Goal: Task Accomplishment & Management: Manage account settings

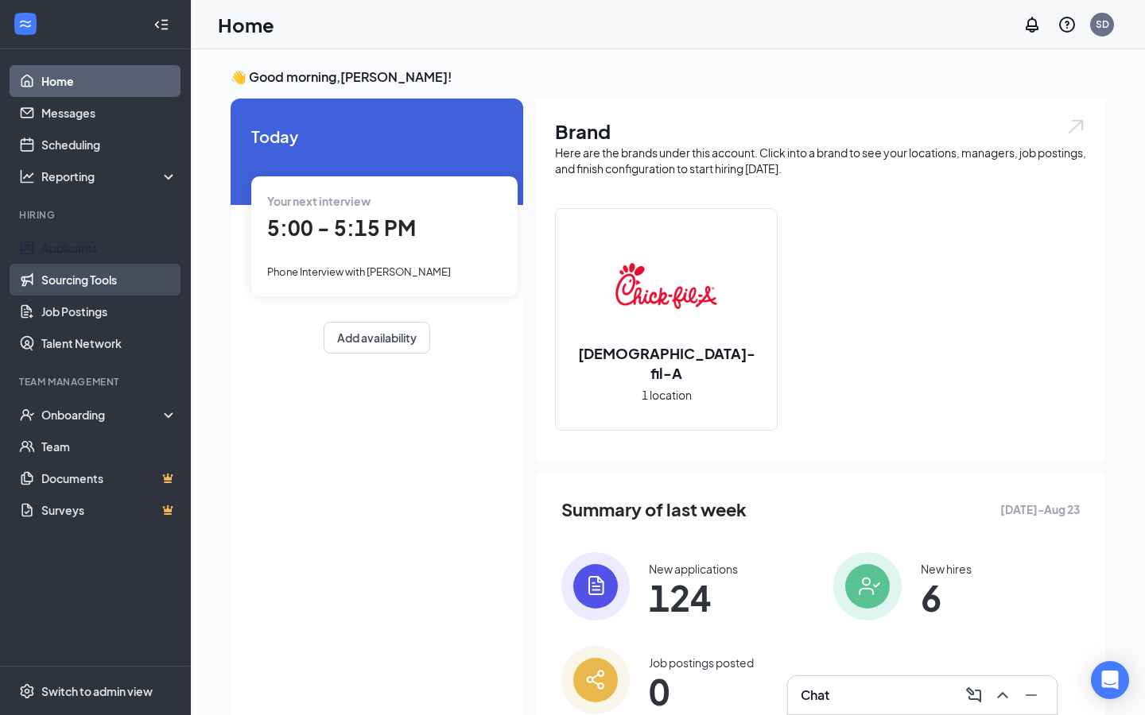
click at [131, 244] on link "Applicants" at bounding box center [109, 248] width 136 height 32
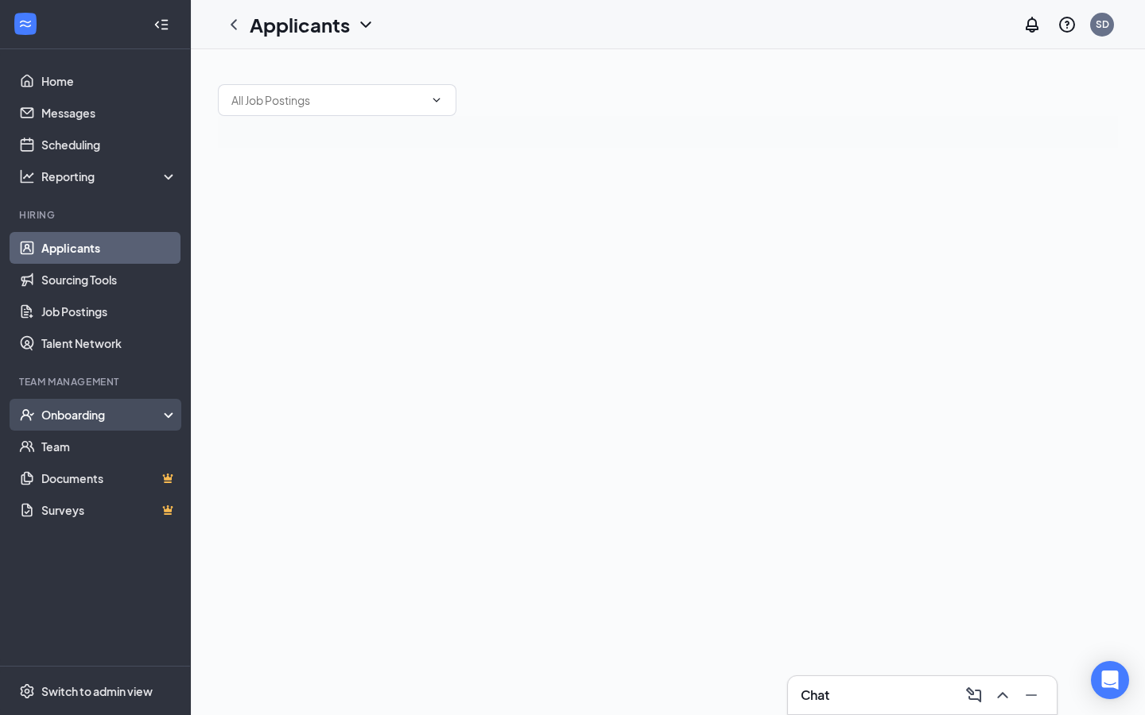
click at [88, 417] on div "Onboarding" at bounding box center [102, 415] width 122 height 16
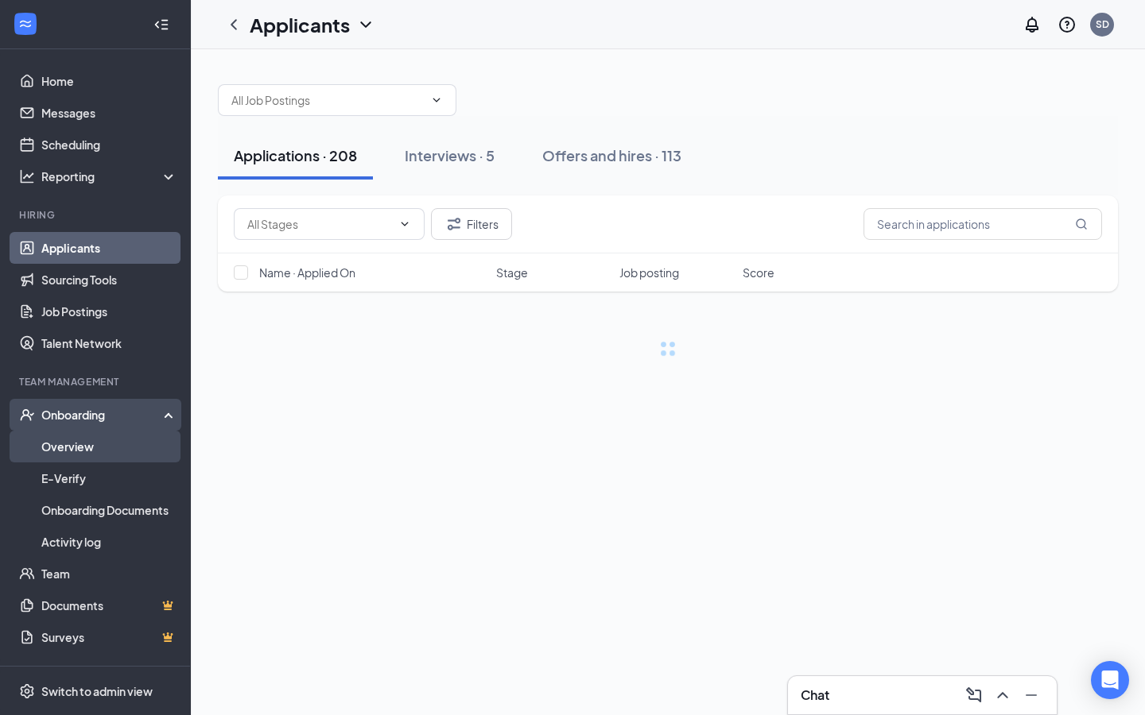
click at [87, 462] on link "Overview" at bounding box center [109, 447] width 136 height 32
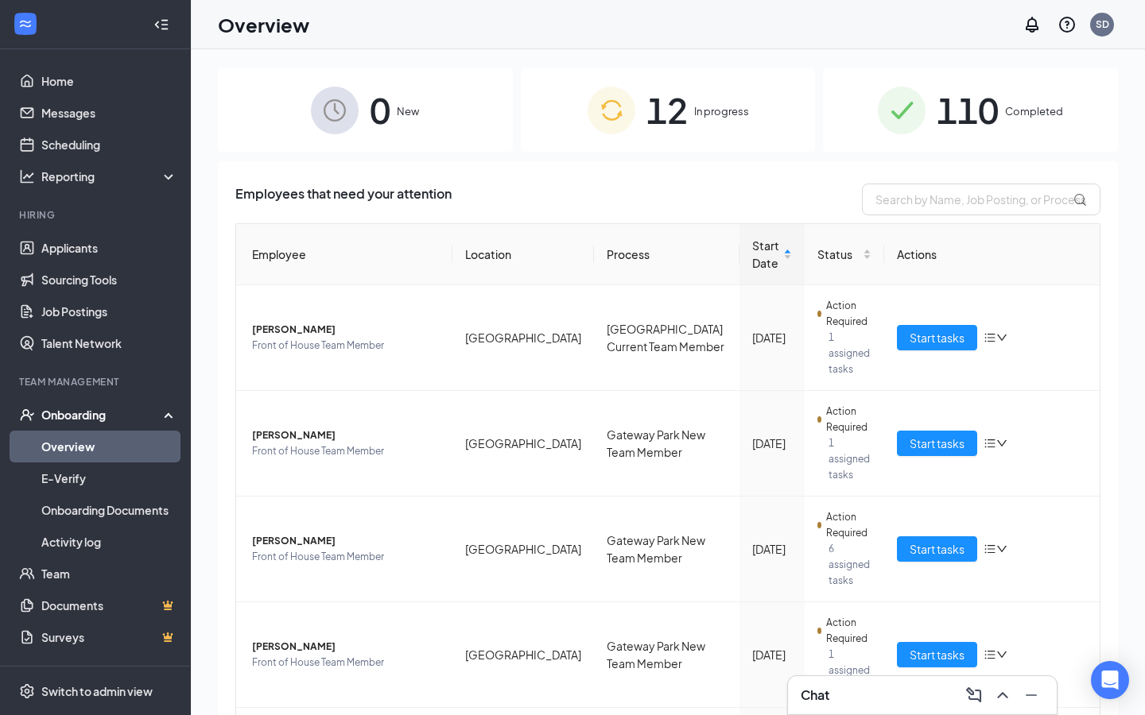
click at [703, 81] on div "12 In progress" at bounding box center [668, 109] width 295 height 83
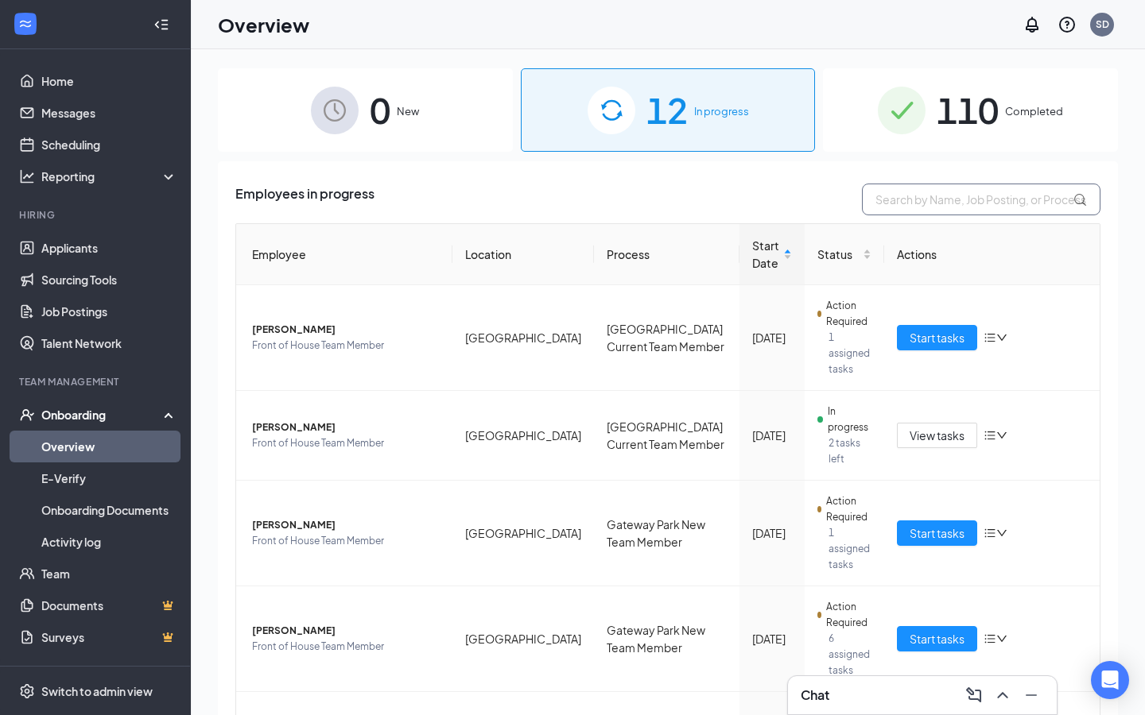
click at [906, 202] on input "text" at bounding box center [981, 200] width 238 height 32
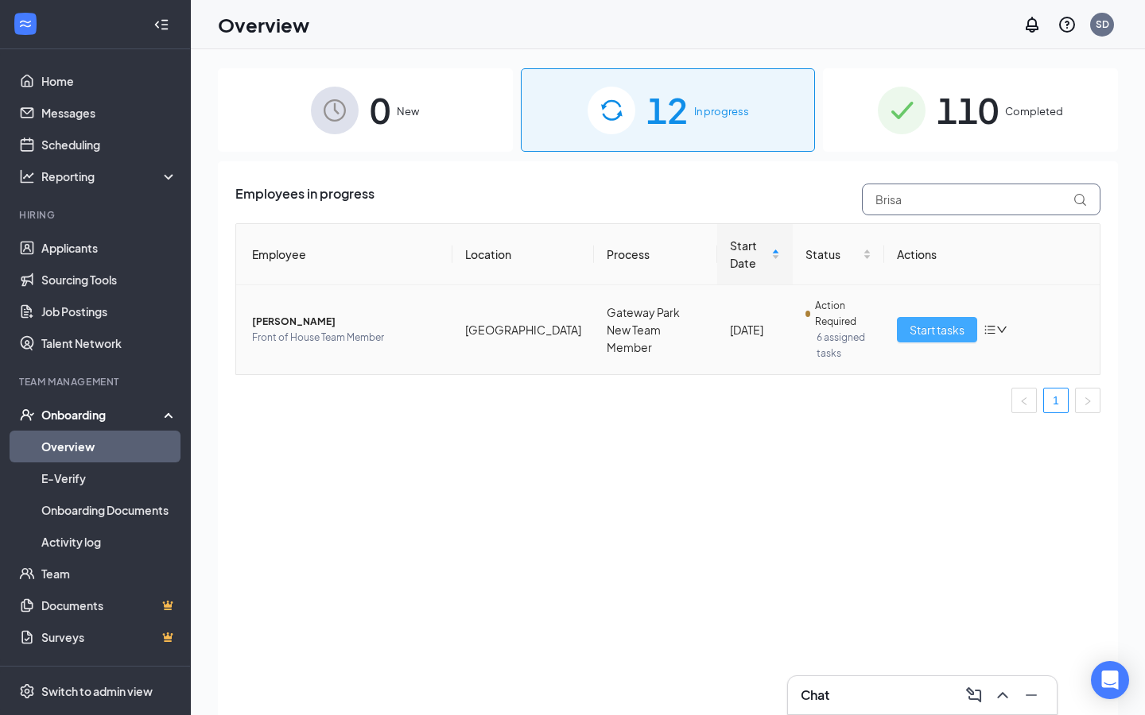
type input "Brisa"
click at [948, 324] on span "Start tasks" at bounding box center [936, 329] width 55 height 17
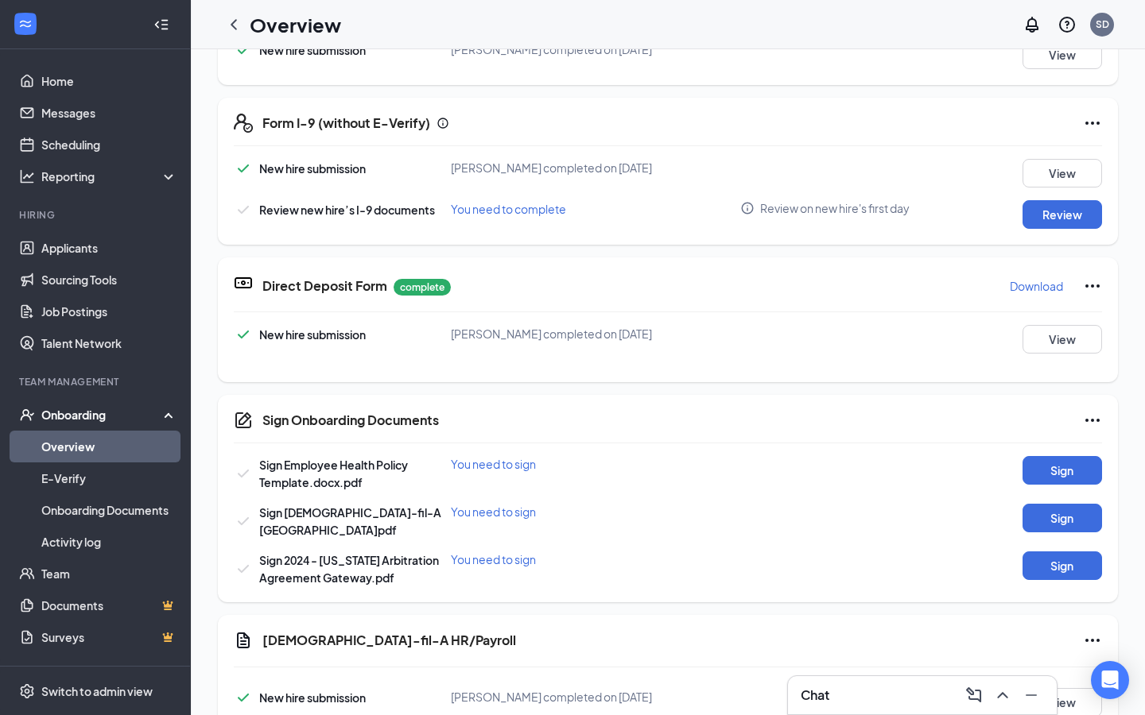
scroll to position [444, 0]
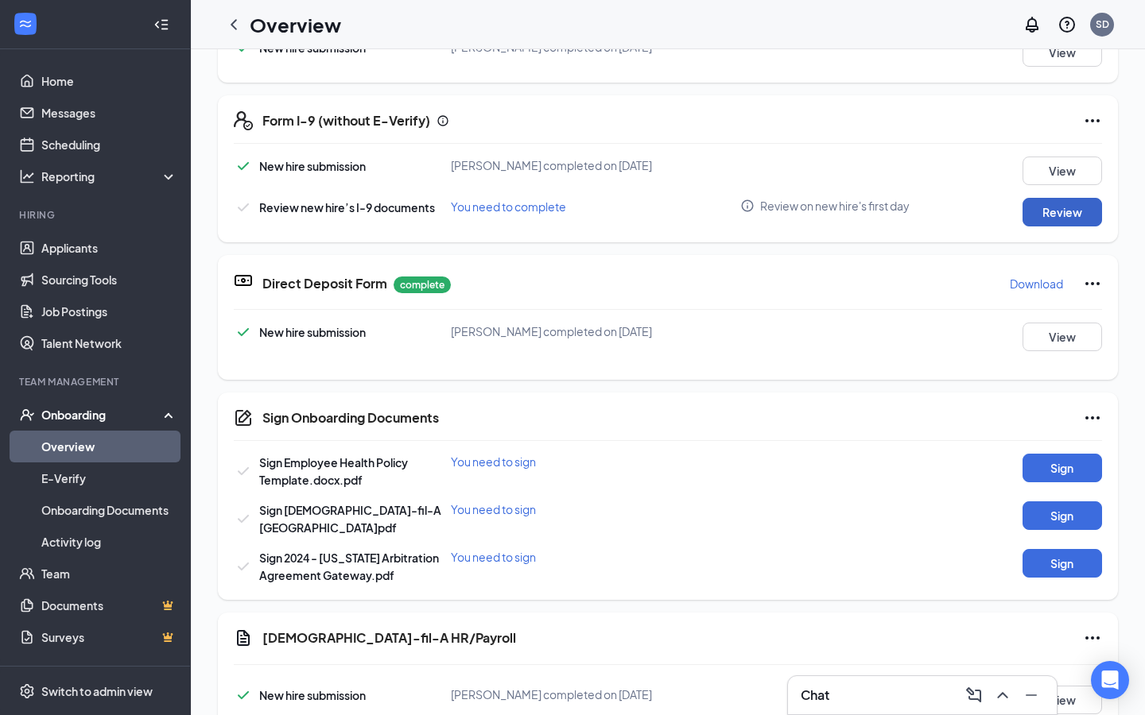
click at [1028, 215] on button "Review" at bounding box center [1061, 212] width 79 height 29
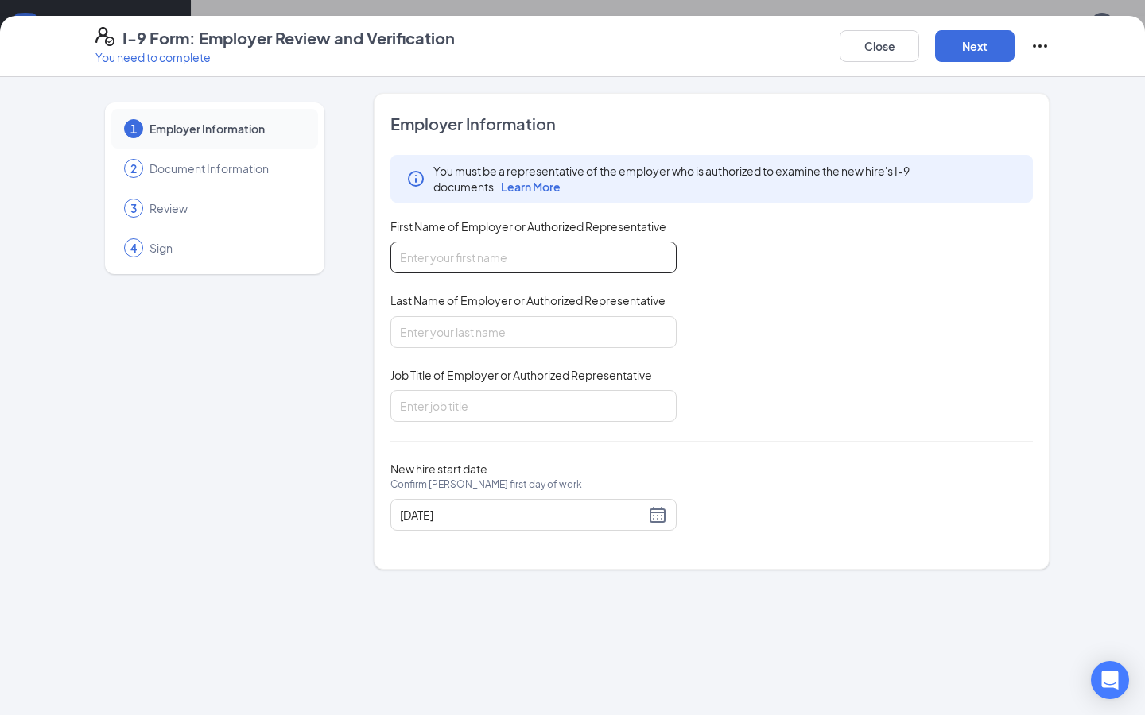
click at [577, 251] on input "First Name of Employer or Authorized Representative" at bounding box center [533, 258] width 286 height 32
type input "Shannon"
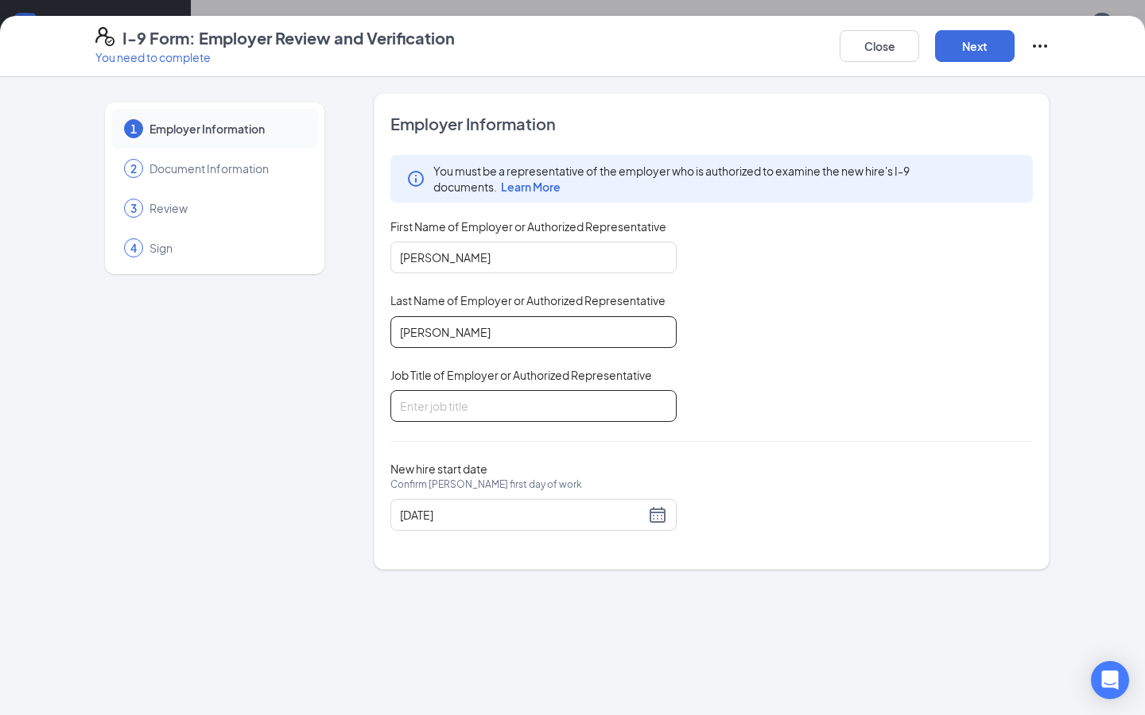
type input "Eppler"
click at [474, 409] on input "Job Title of Employer or Authorized Representative" at bounding box center [533, 406] width 286 height 32
type input "Director"
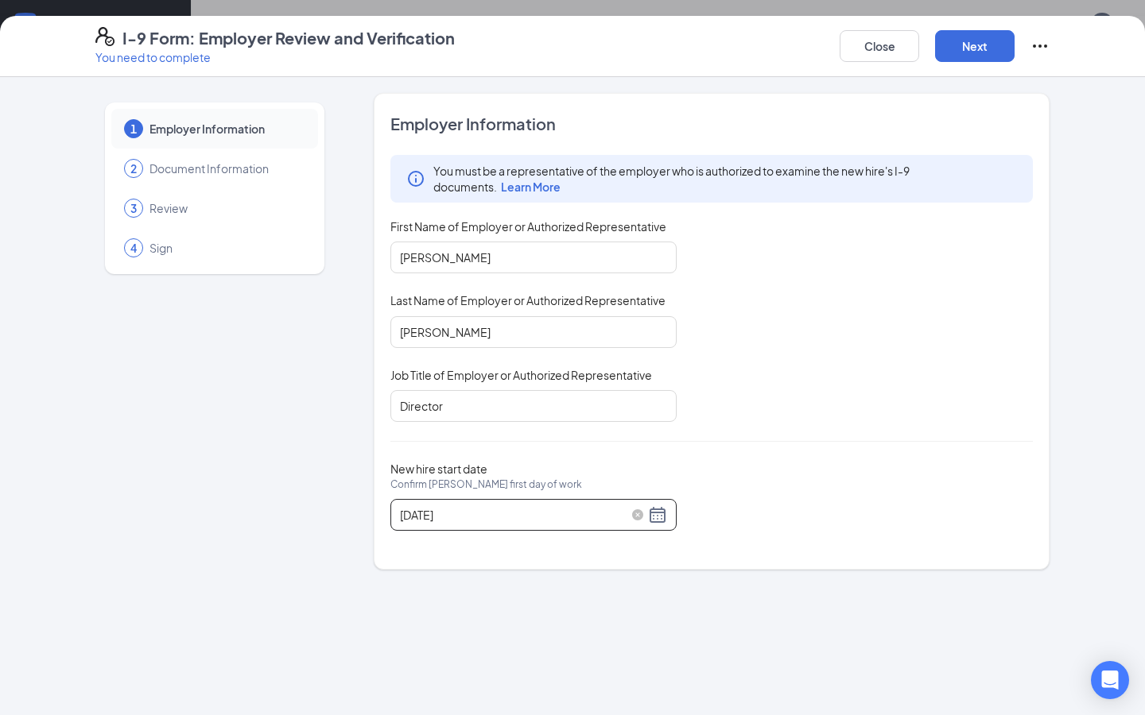
click at [590, 518] on input "08/25/2025" at bounding box center [522, 514] width 245 height 17
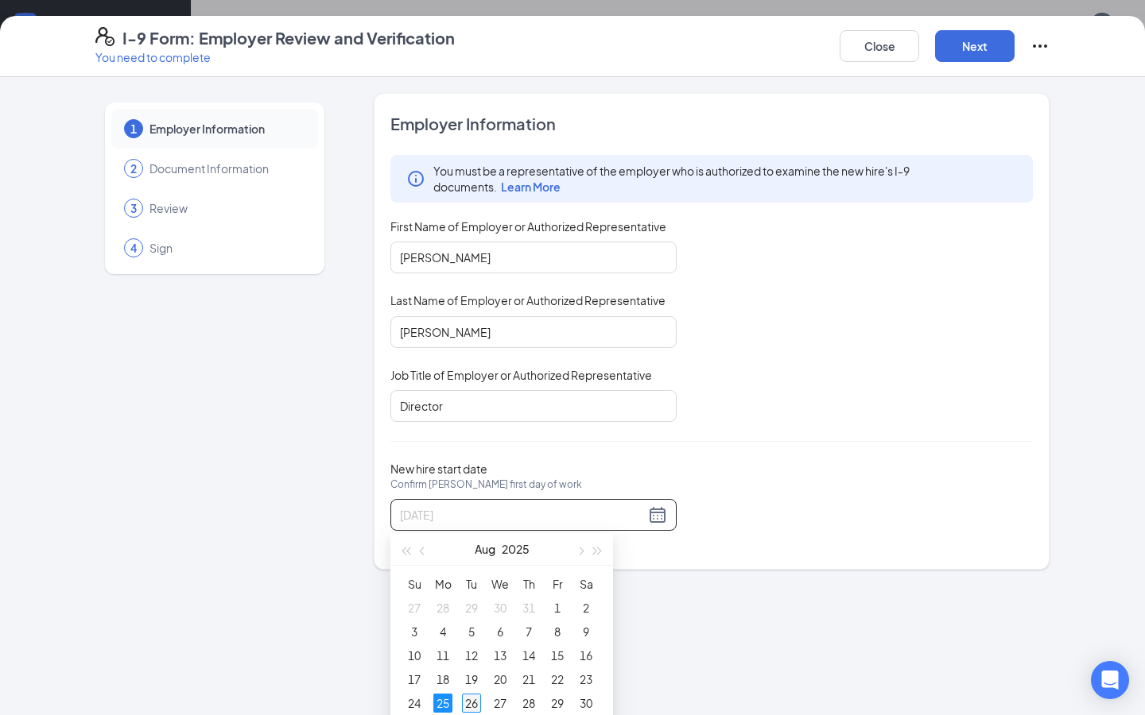
type input "08/26/2025"
click at [472, 704] on div "26" at bounding box center [471, 703] width 19 height 19
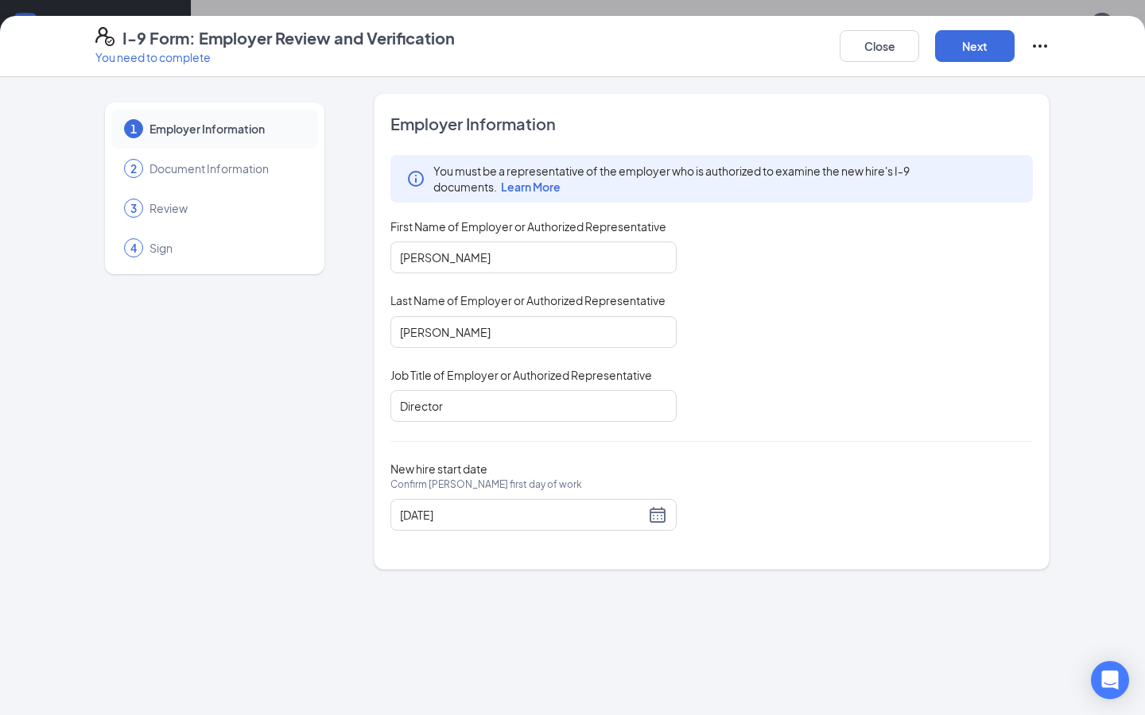
click at [819, 465] on div "New hire start date Confirm Brisa Casillas-Garcia's first day of work 08/26/2025" at bounding box center [711, 496] width 642 height 69
click at [959, 49] on button "Next" at bounding box center [974, 46] width 79 height 32
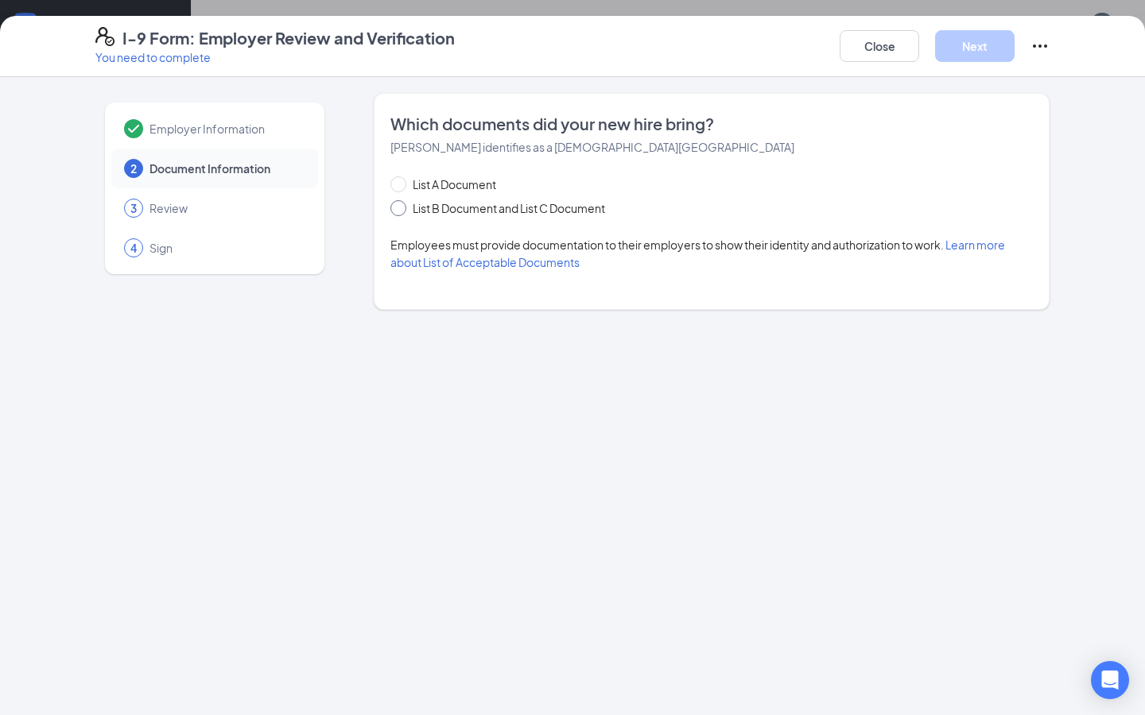
click at [393, 209] on input "List B Document and List C Document" at bounding box center [395, 205] width 11 height 11
radio input "true"
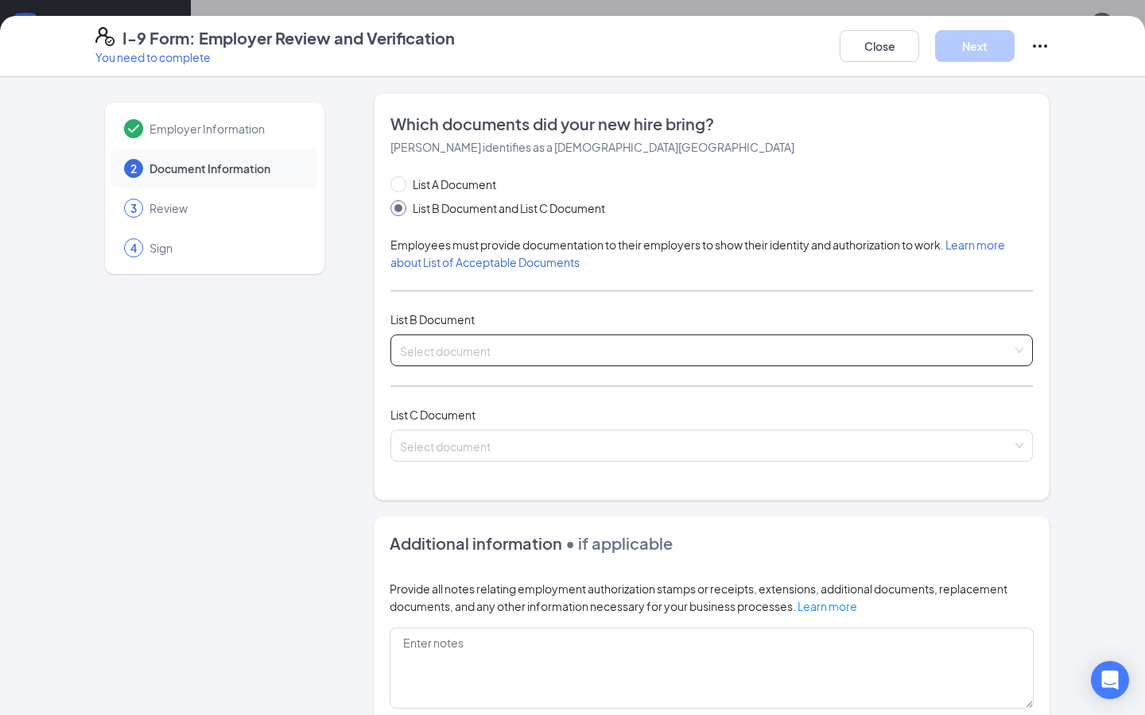
click at [475, 358] on input "search" at bounding box center [706, 347] width 612 height 24
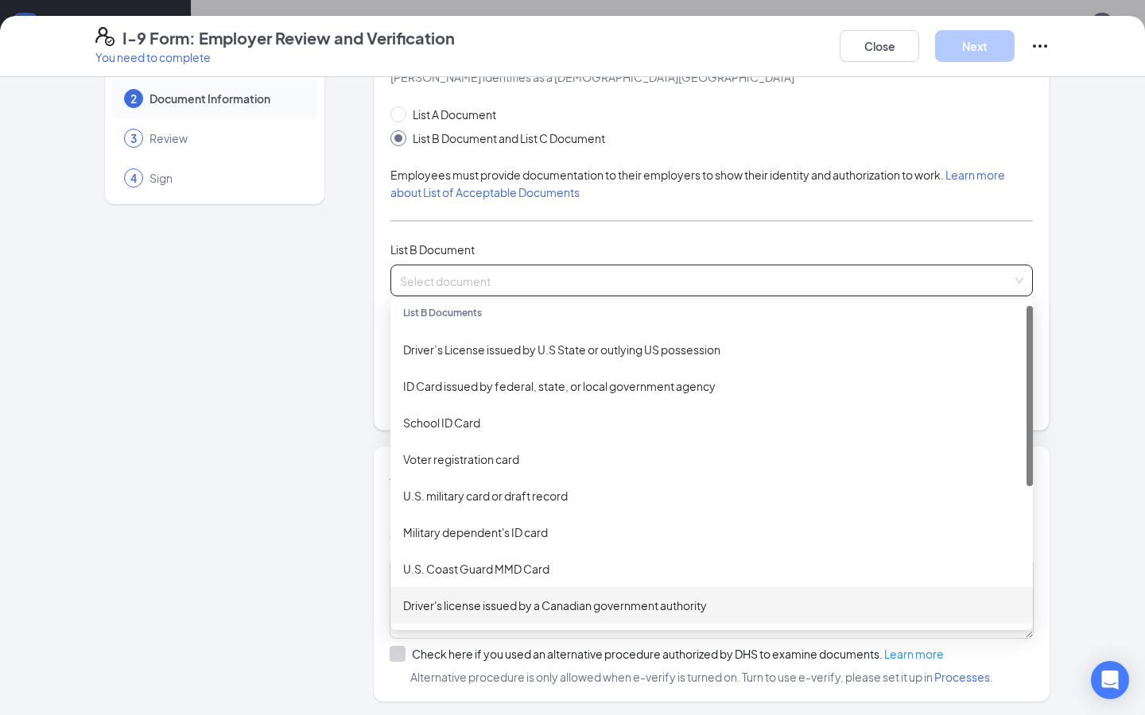
scroll to position [0, 0]
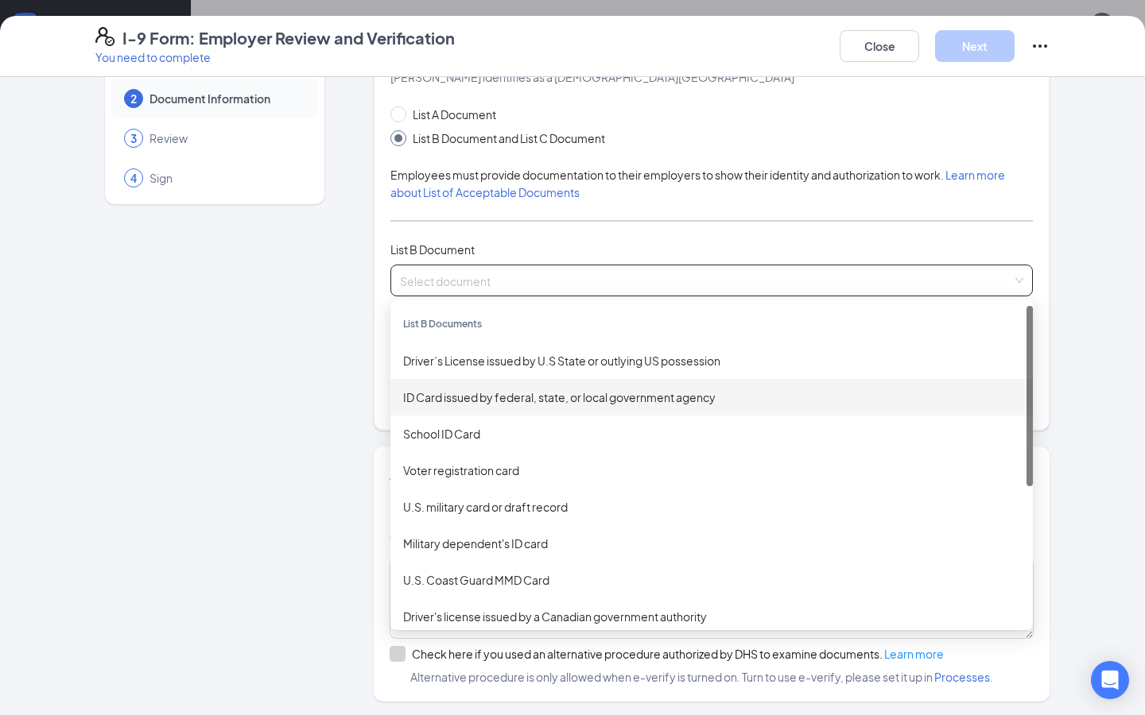
click at [526, 396] on div "ID Card issued by federal, state, or local government agency" at bounding box center [711, 397] width 617 height 17
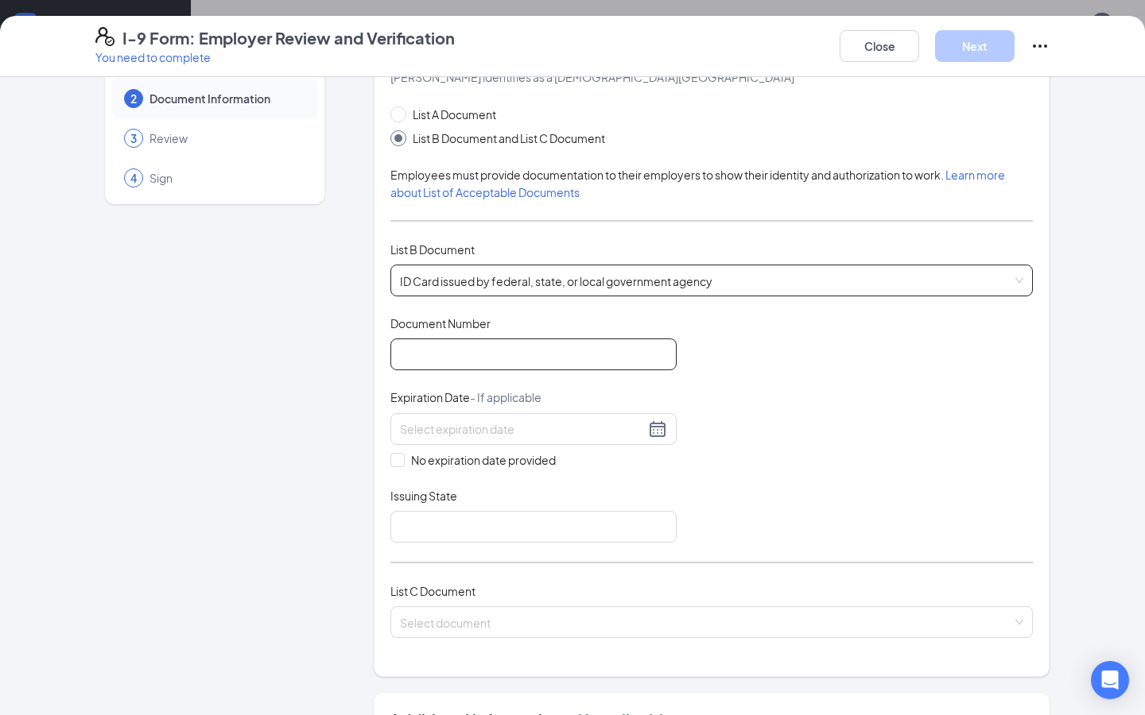
click at [467, 361] on input "Document Number" at bounding box center [533, 355] width 286 height 32
type input "17-288-0518"
click at [514, 426] on input at bounding box center [522, 429] width 245 height 17
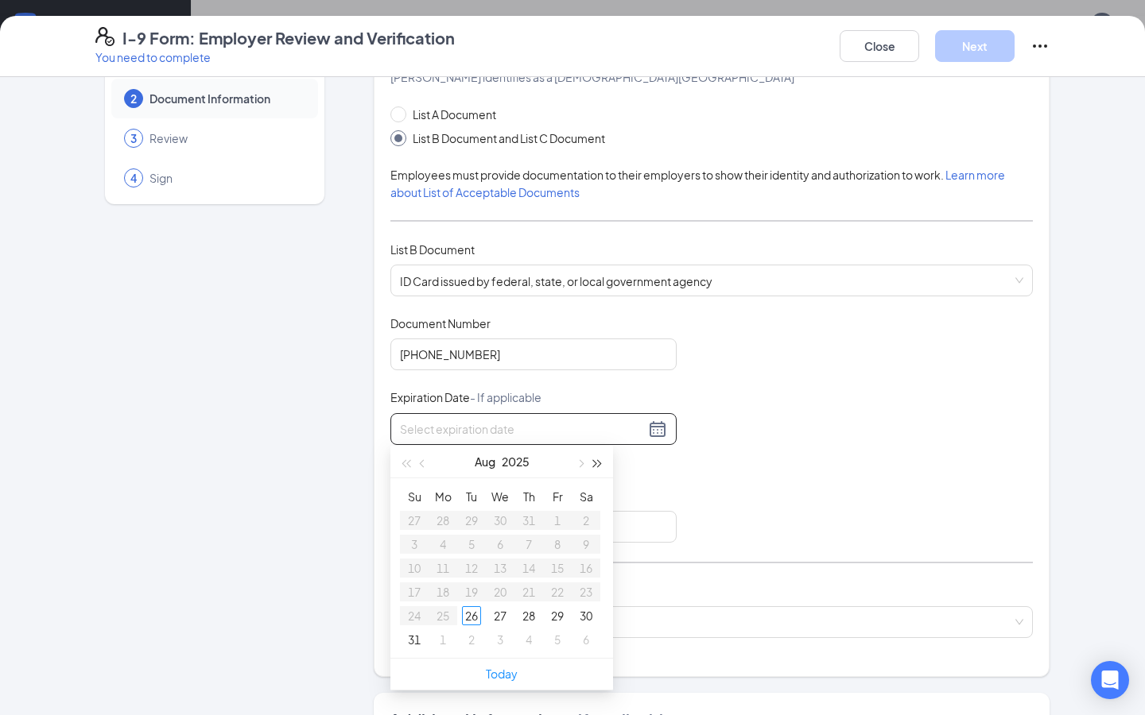
click at [606, 467] on button "button" at bounding box center [597, 462] width 17 height 32
click at [422, 466] on span "button" at bounding box center [424, 464] width 8 height 8
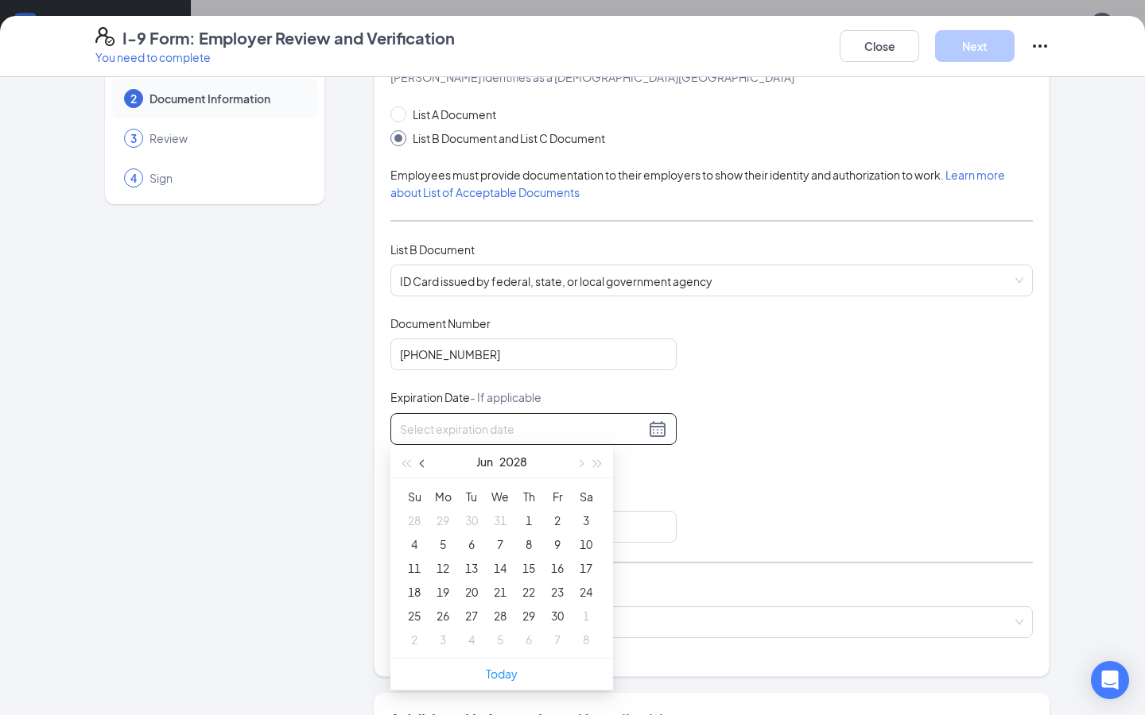
click at [422, 466] on span "button" at bounding box center [424, 464] width 8 height 8
type input "04/23/2028"
click at [415, 619] on div "23" at bounding box center [414, 616] width 19 height 19
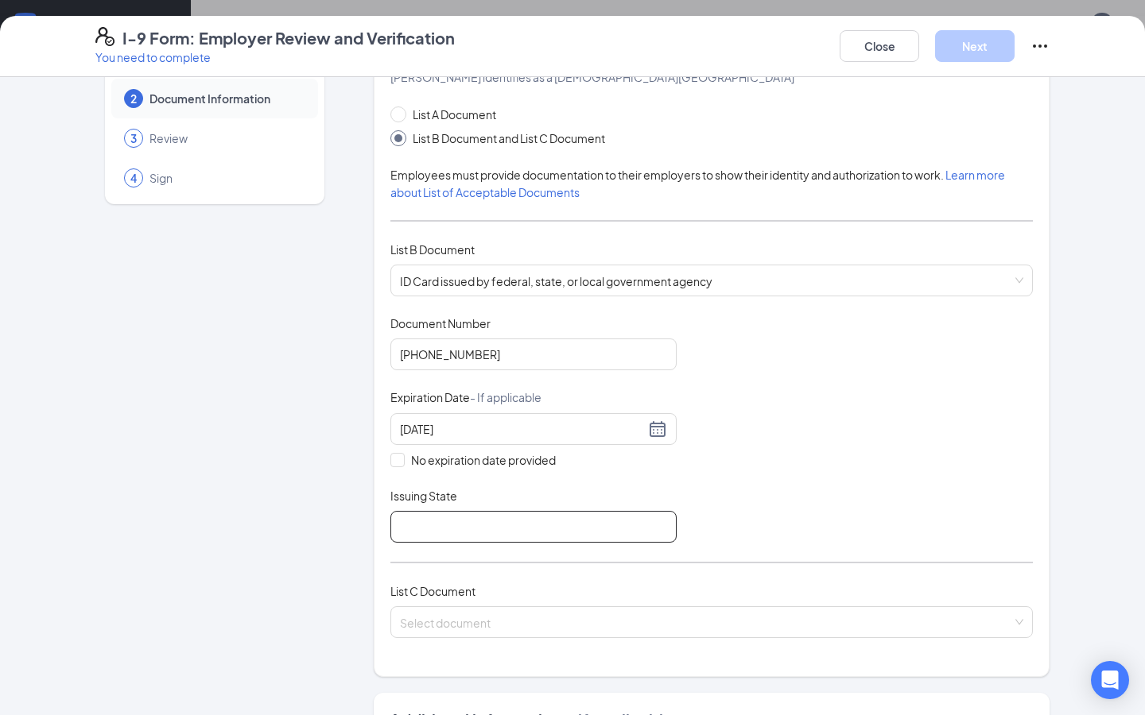
click at [428, 523] on input "Issuing State" at bounding box center [533, 527] width 286 height 32
type input "Colorado"
click at [746, 456] on div "Document Title ID Card issued by federal, state, or local government agency Doc…" at bounding box center [711, 429] width 642 height 227
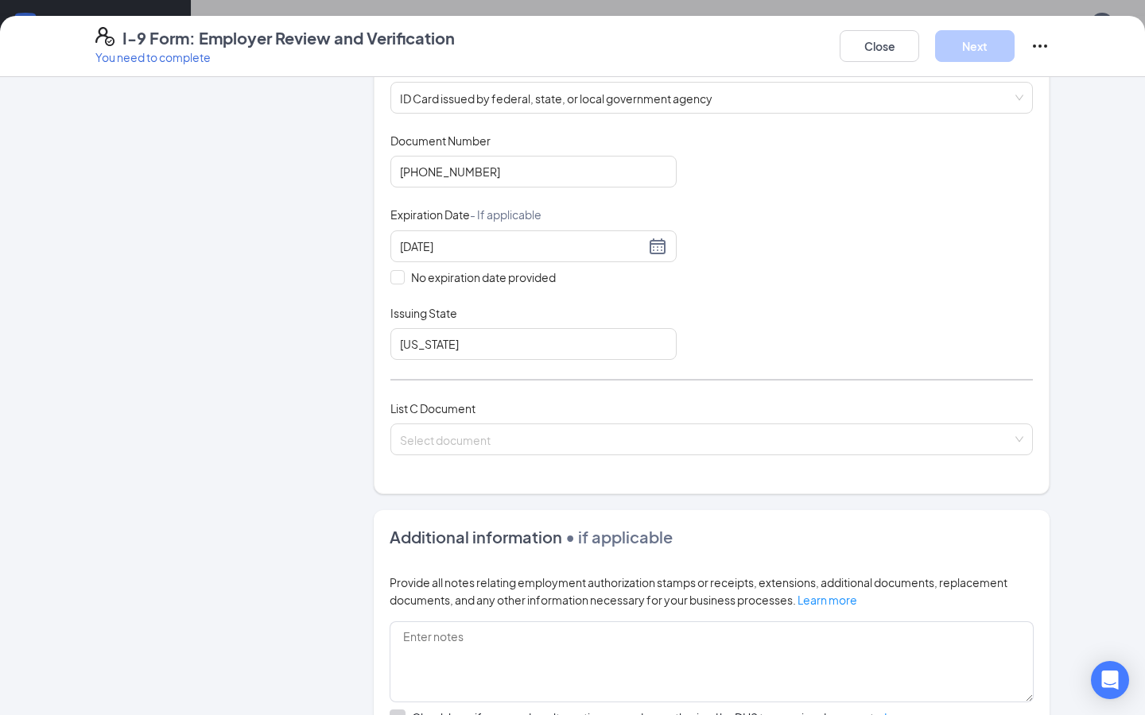
scroll to position [321, 0]
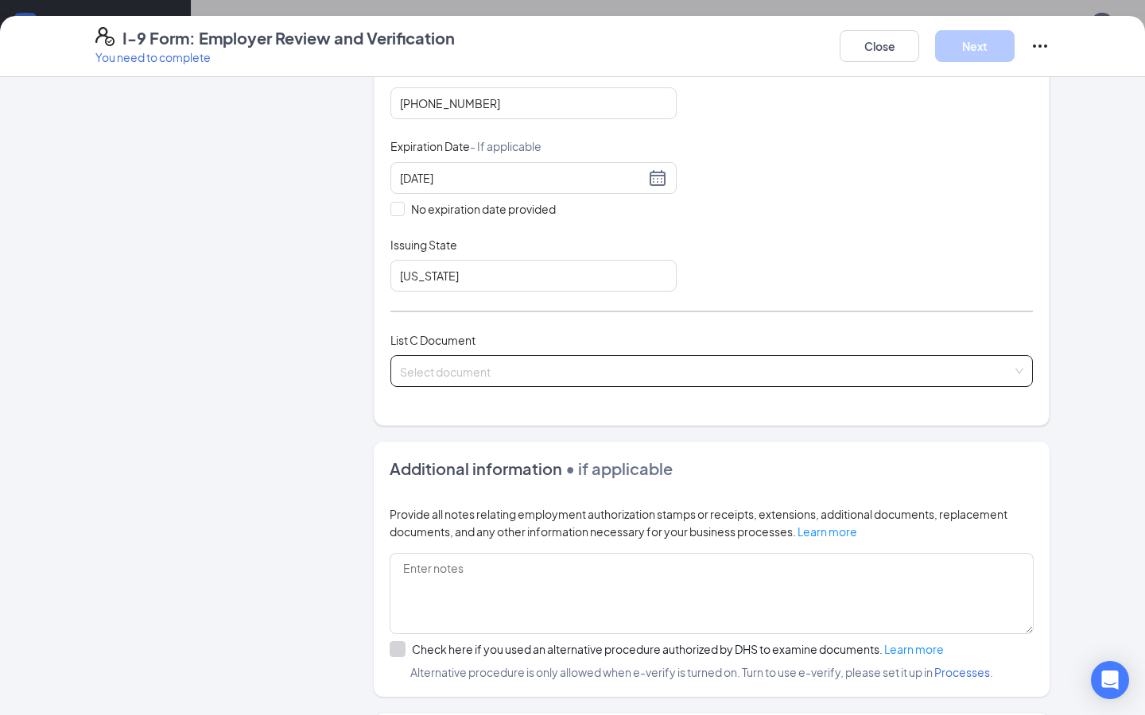
click at [435, 357] on input "search" at bounding box center [706, 368] width 612 height 24
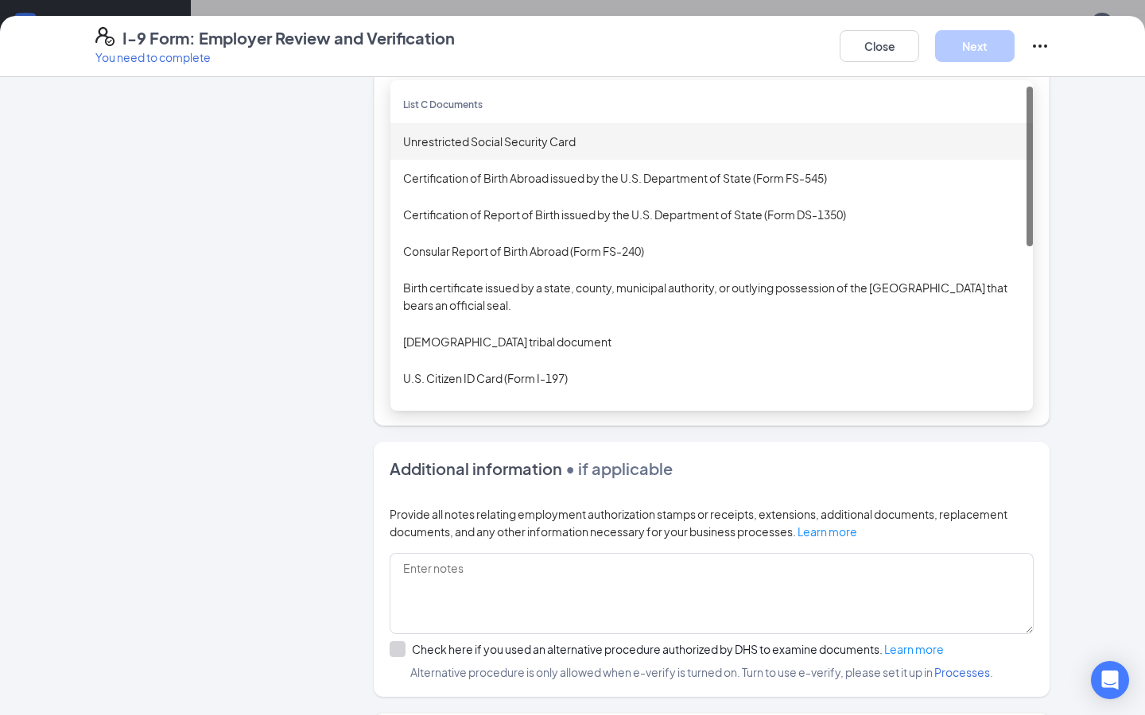
click at [475, 134] on div "Unrestricted Social Security Card" at bounding box center [711, 141] width 617 height 17
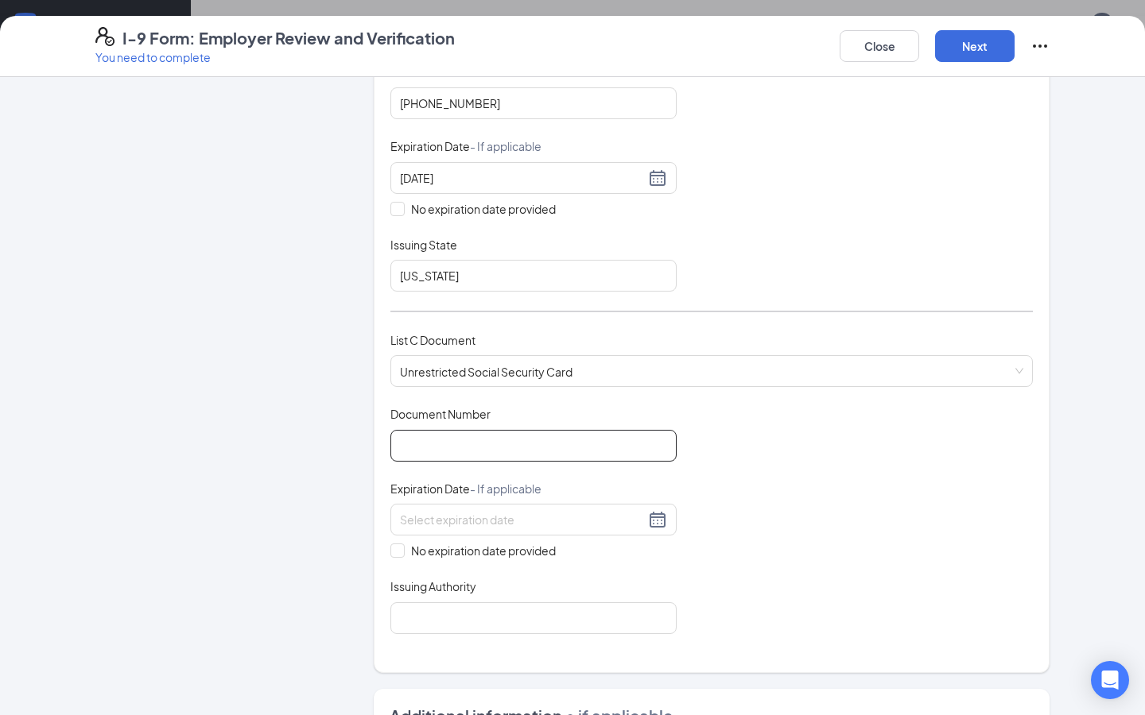
click at [427, 434] on input "Document Number" at bounding box center [533, 446] width 286 height 32
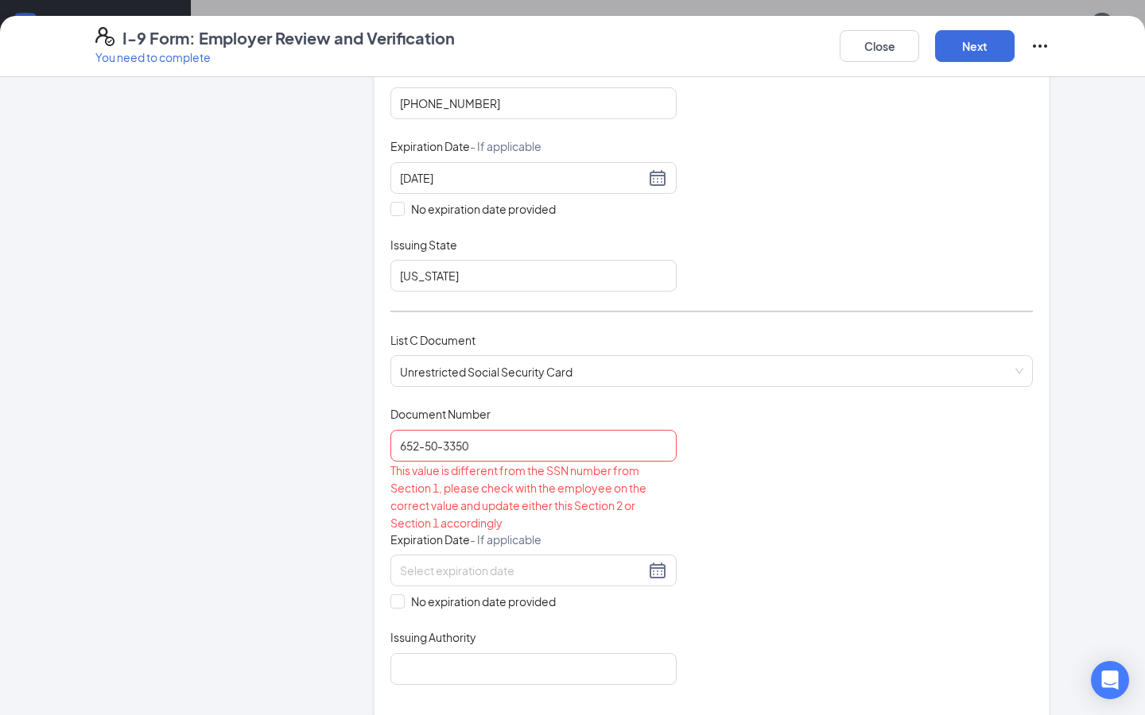
click at [791, 499] on div "Document Title Unrestricted Social Security Card Document Number 652-50-3350 Th…" at bounding box center [711, 545] width 642 height 278
click at [446, 448] on input "652-50-3350" at bounding box center [533, 446] width 286 height 32
click at [425, 439] on input "652-503350" at bounding box center [533, 446] width 286 height 32
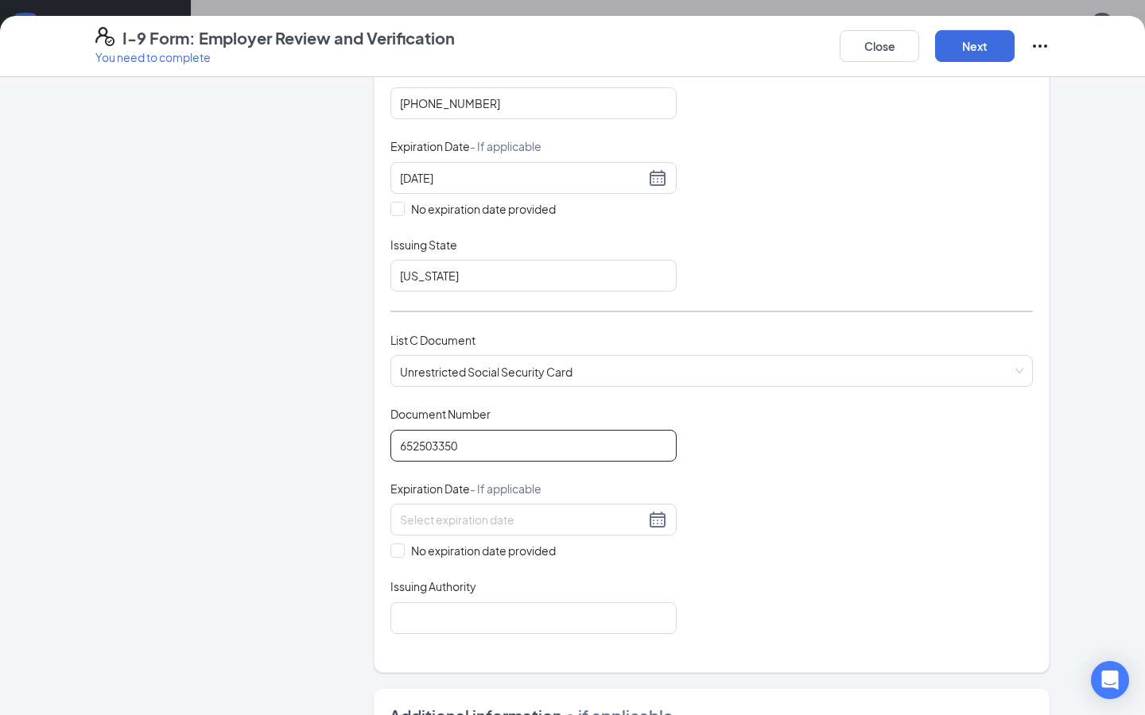
type input "652503350"
click at [889, 471] on div "Document Title Unrestricted Social Security Card Document Number 652503350 Expi…" at bounding box center [711, 519] width 642 height 227
click at [399, 549] on input "No expiration date provided" at bounding box center [395, 549] width 11 height 11
checkbox input "true"
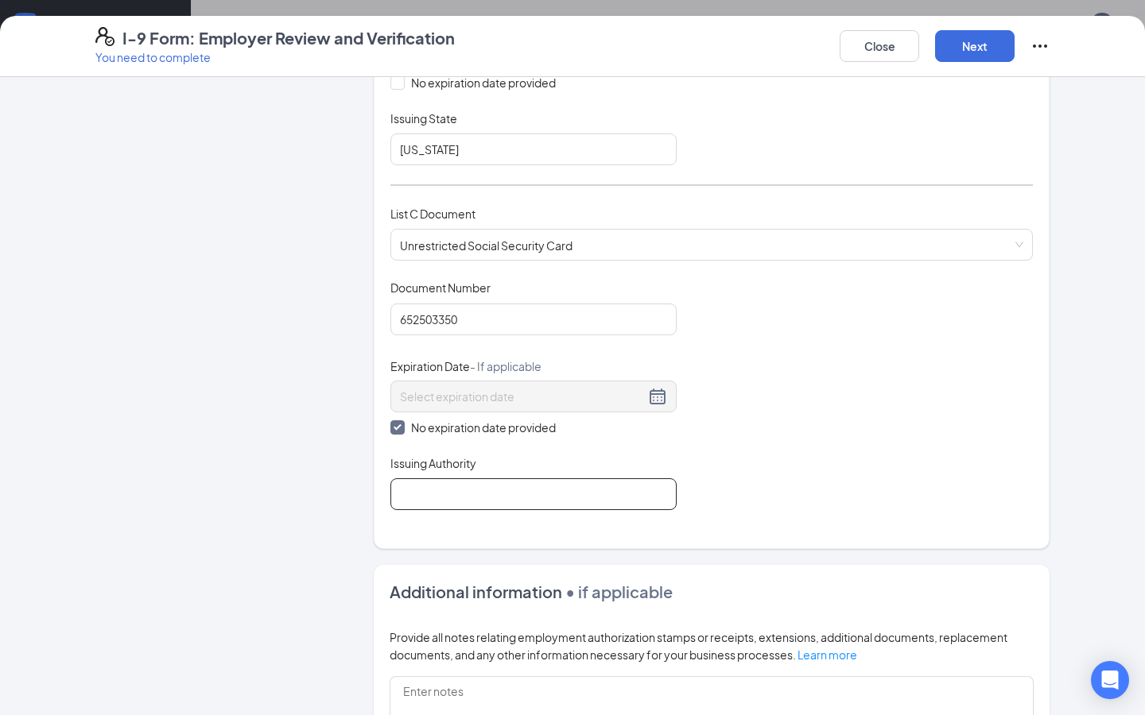
scroll to position [456, 0]
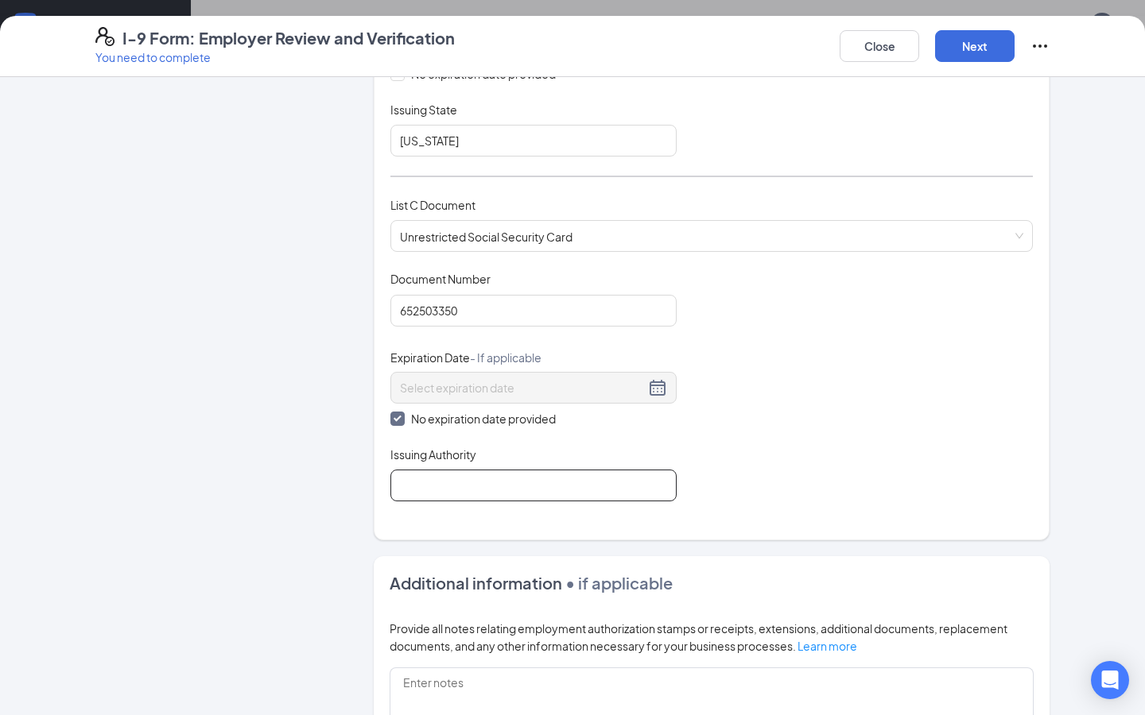
click at [488, 485] on input "Issuing Authority" at bounding box center [533, 486] width 286 height 32
type input "Social Security Administration"
click at [777, 499] on div "Which documents did your new hire bring? Brisa Casillas-Garcia identifies as a …" at bounding box center [711, 89] width 642 height 864
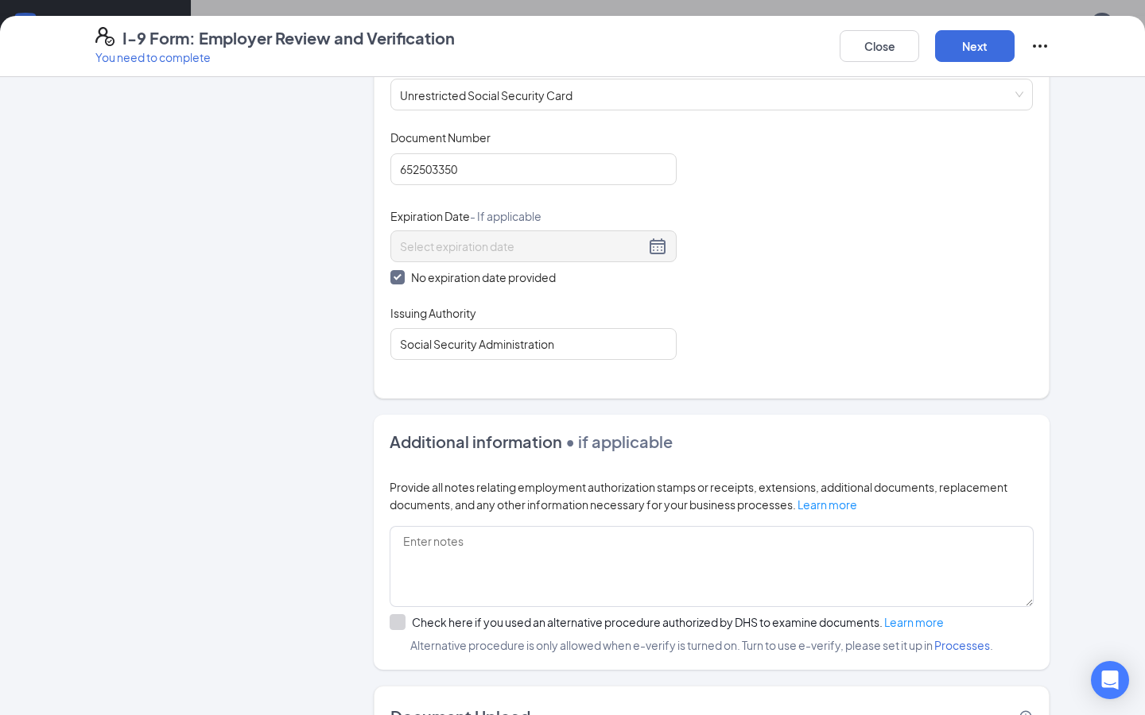
scroll to position [715, 0]
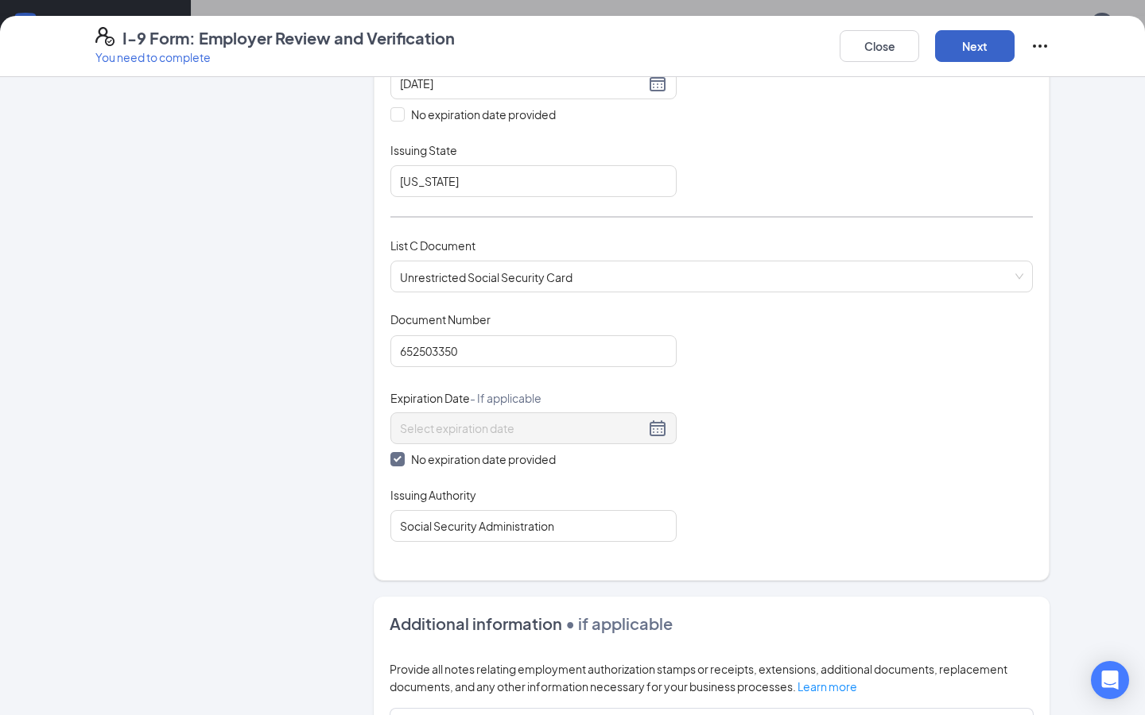
click at [979, 53] on button "Next" at bounding box center [974, 46] width 79 height 32
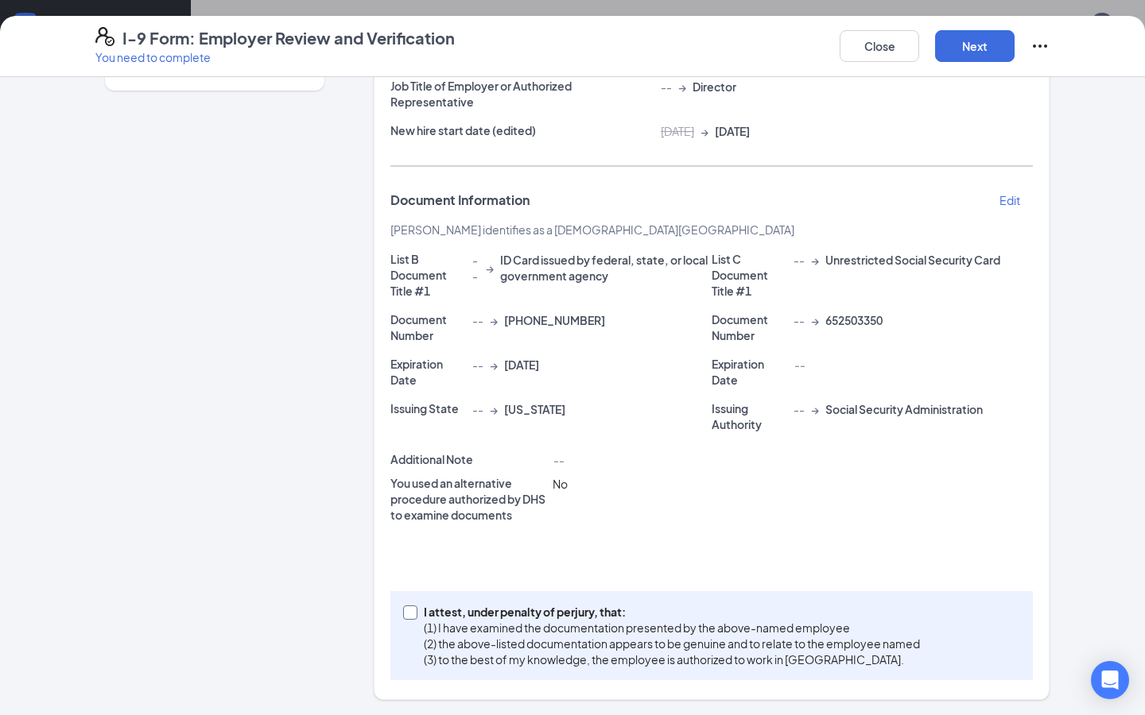
click at [410, 615] on input "I attest, under penalty of perjury, that: (1) I have examined the documentation…" at bounding box center [408, 611] width 11 height 11
checkbox input "true"
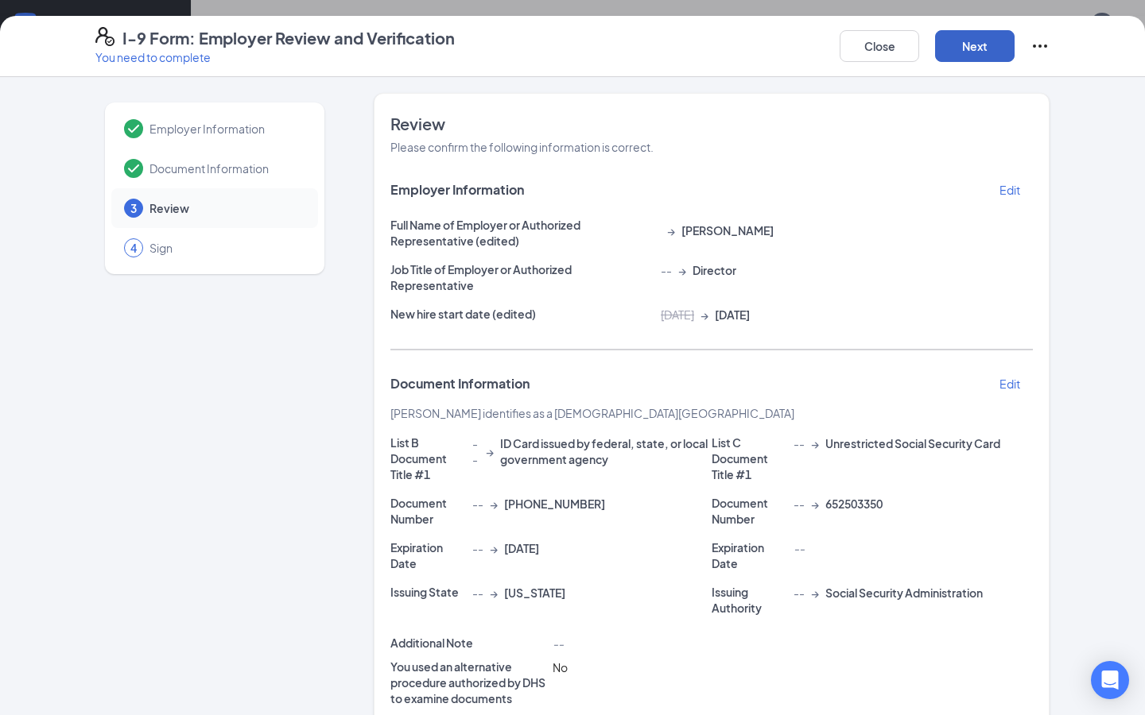
click at [967, 49] on button "Next" at bounding box center [974, 46] width 79 height 32
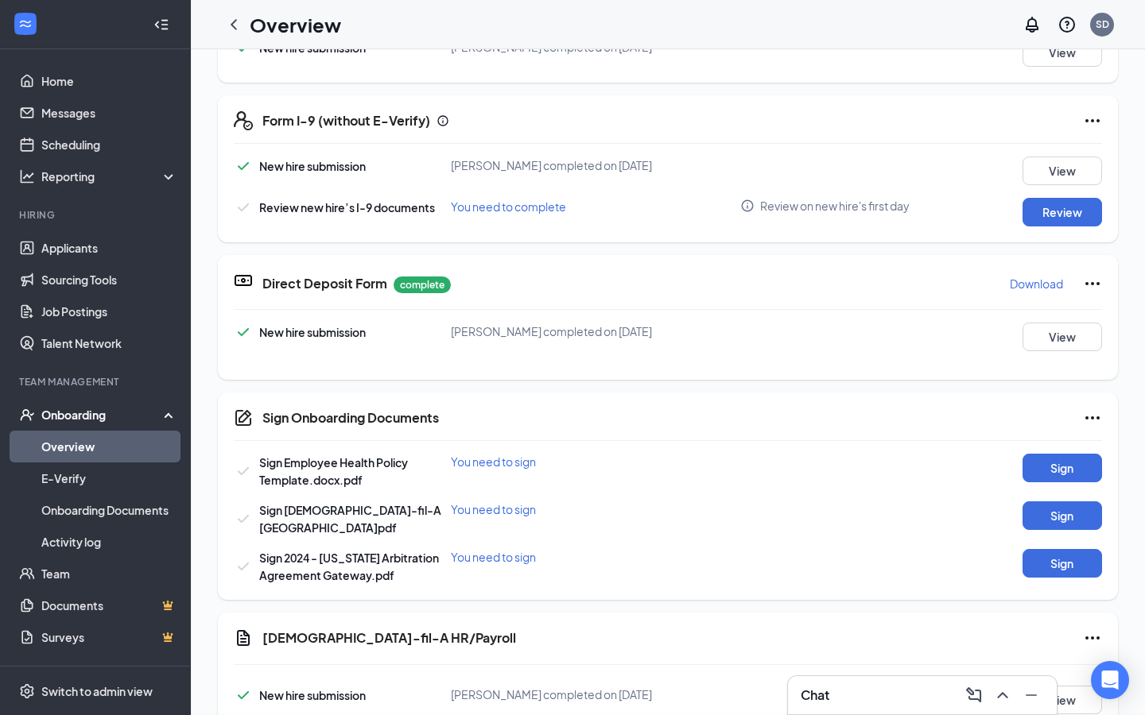
click at [578, 221] on div "I-9 Form: Employer Review and Verification You need to complete Close Employer …" at bounding box center [572, 357] width 1145 height 715
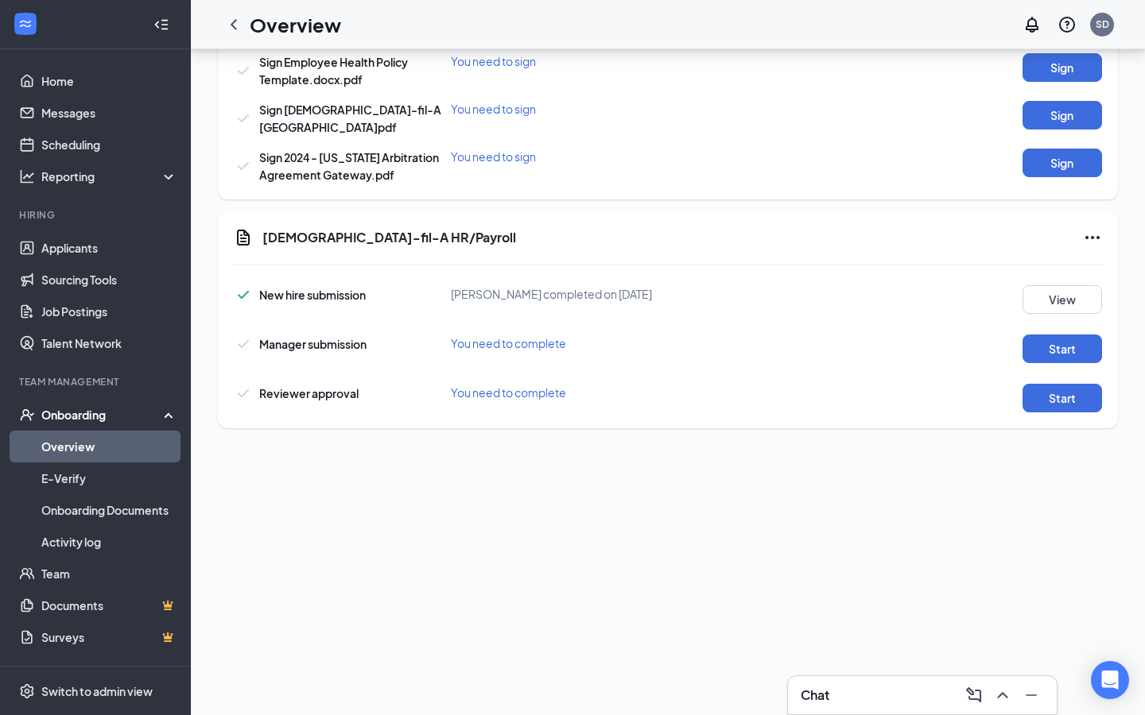
scroll to position [403, 0]
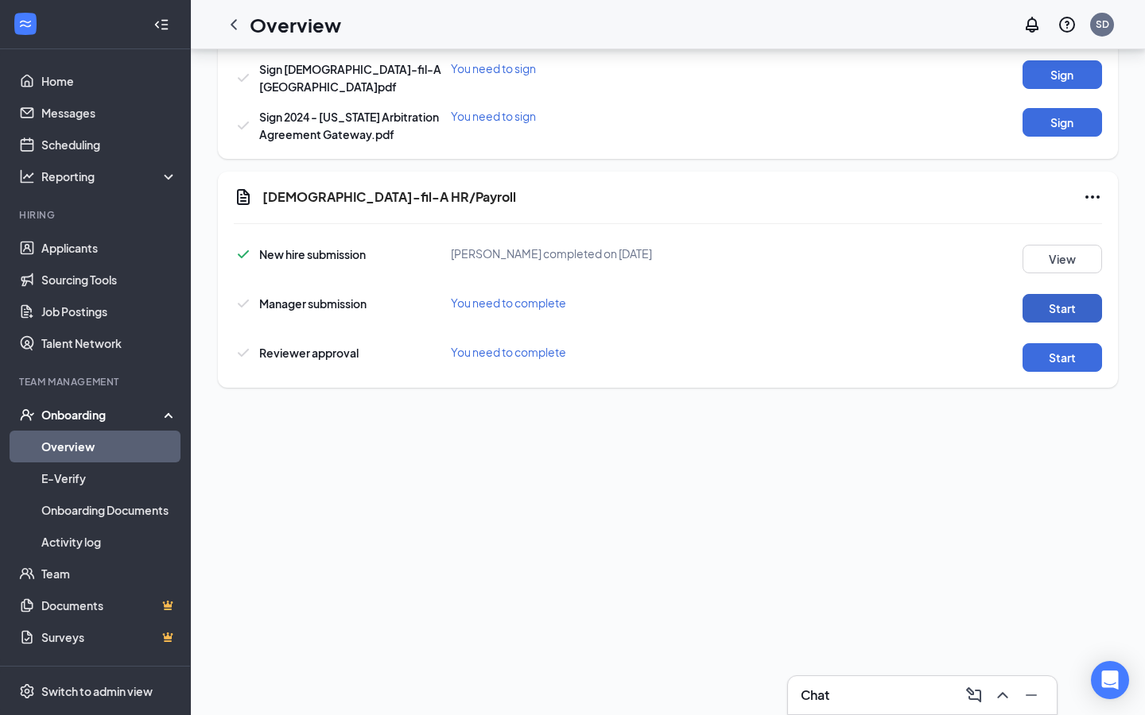
click at [1075, 297] on button "Start" at bounding box center [1061, 308] width 79 height 29
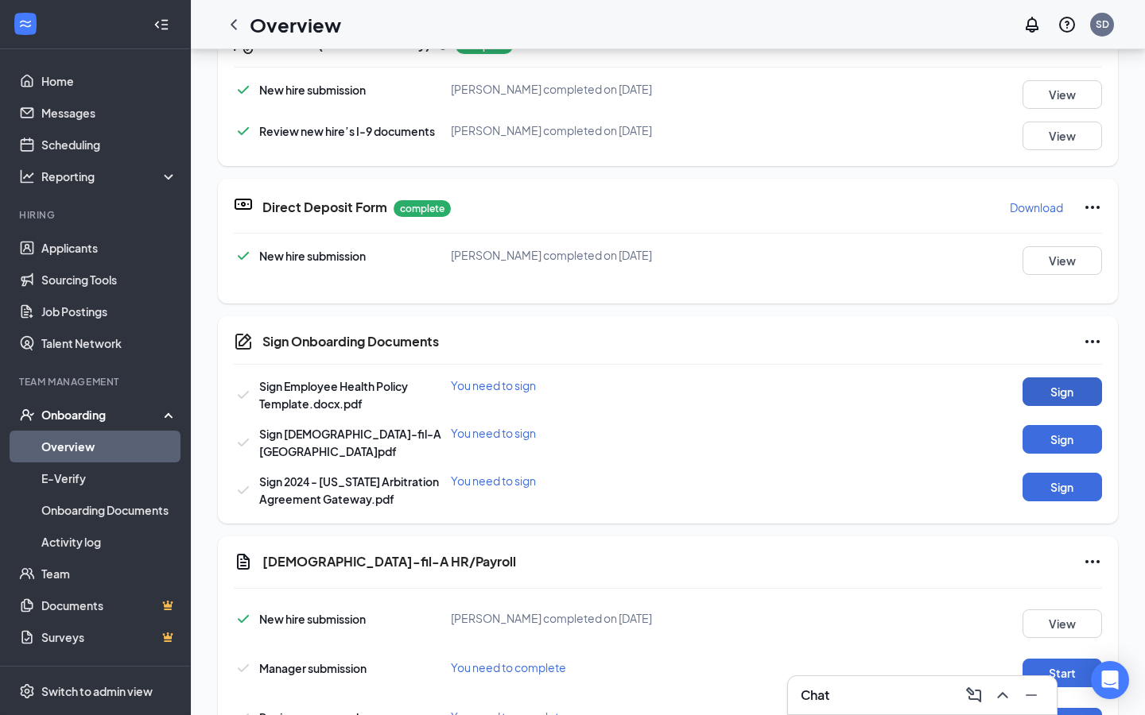
click at [1061, 395] on button "Sign" at bounding box center [1061, 392] width 79 height 29
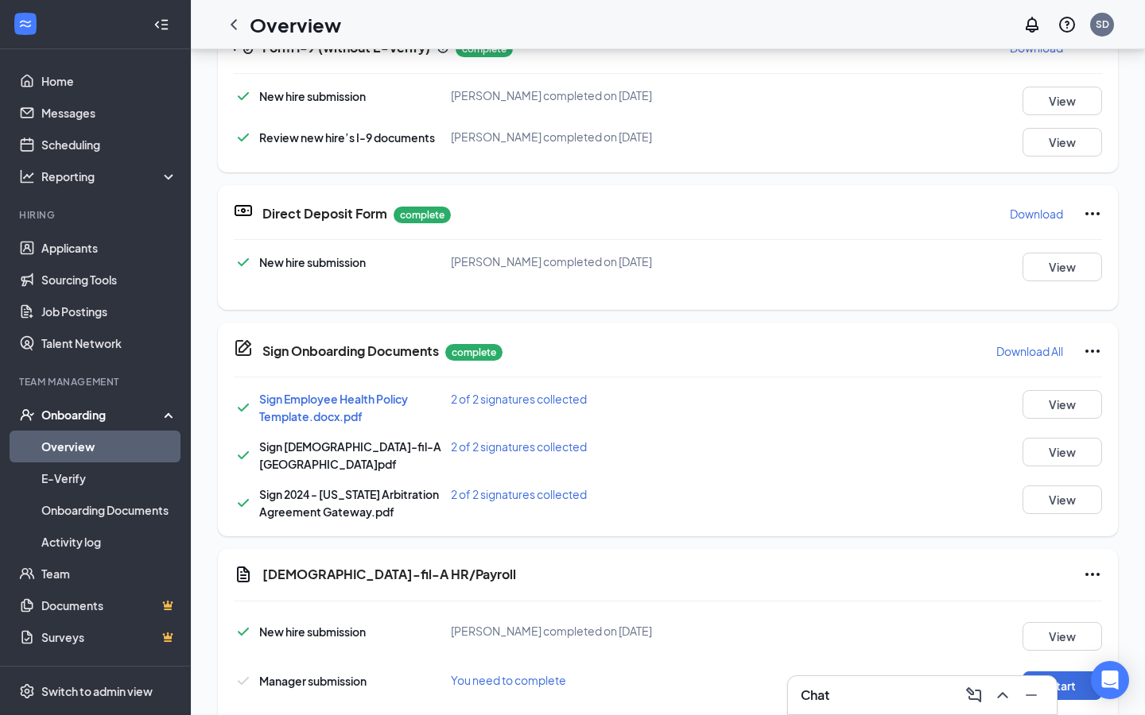
click at [714, 291] on div "Sign Onboarding Documents Brisa Casillas-Garcia completed on Aug 15, 2025 Close…" at bounding box center [572, 357] width 1145 height 715
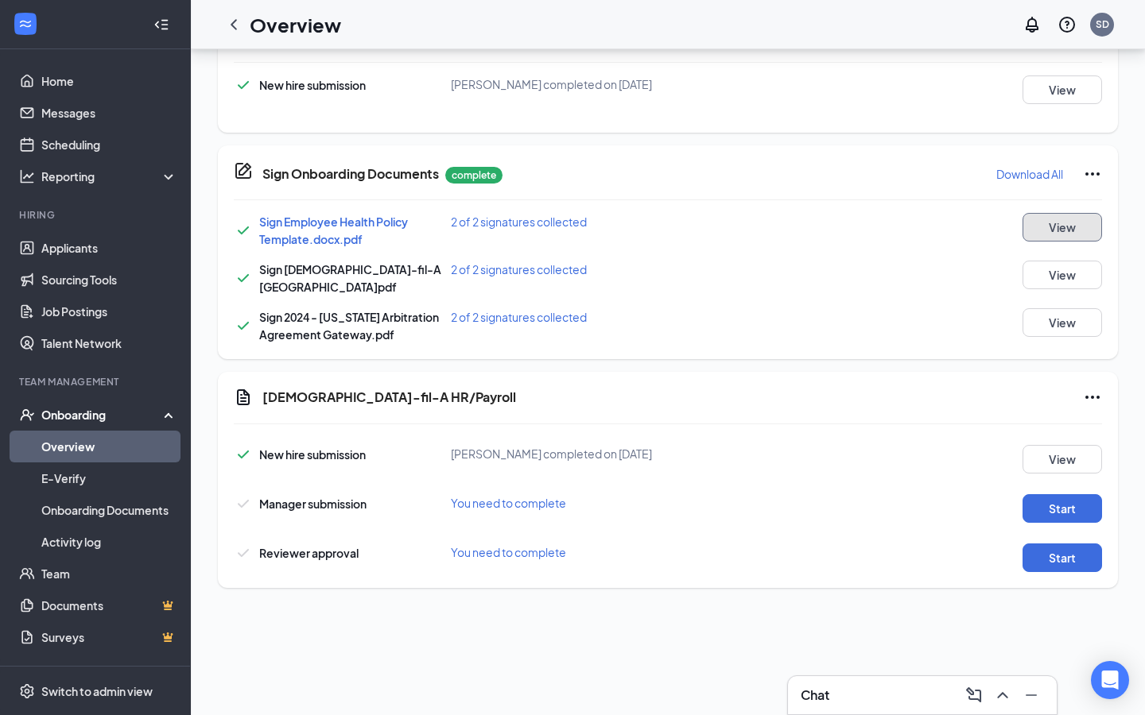
scroll to position [478, 0]
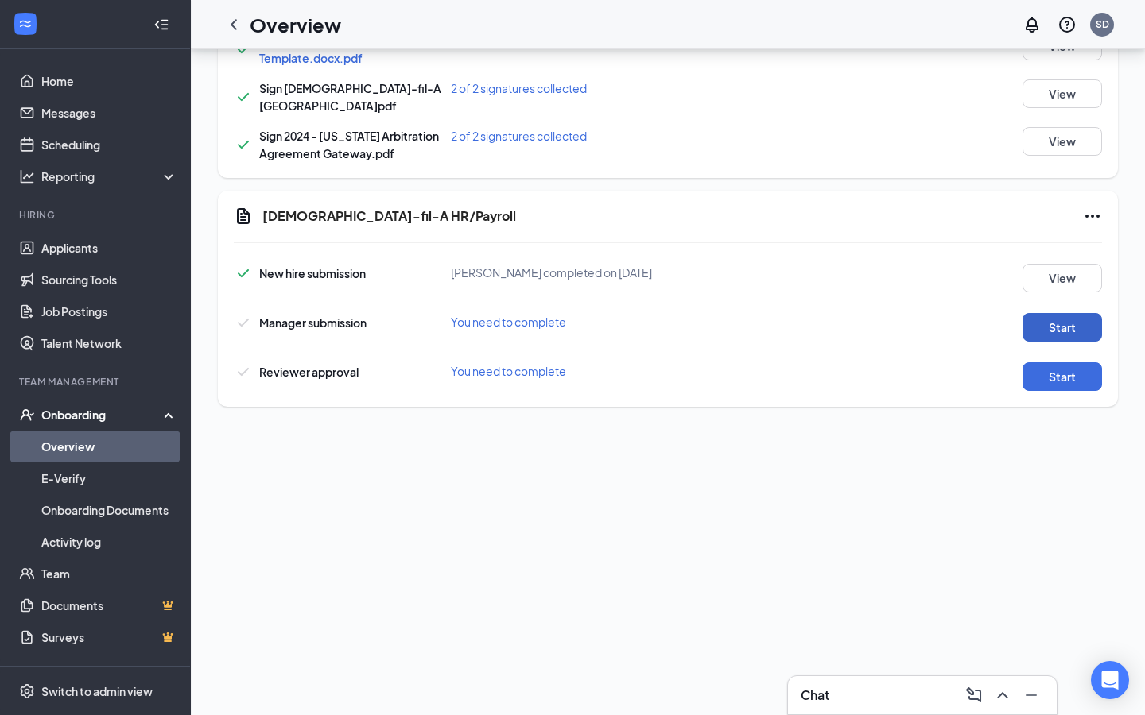
click at [1049, 323] on button "Start" at bounding box center [1061, 327] width 79 height 29
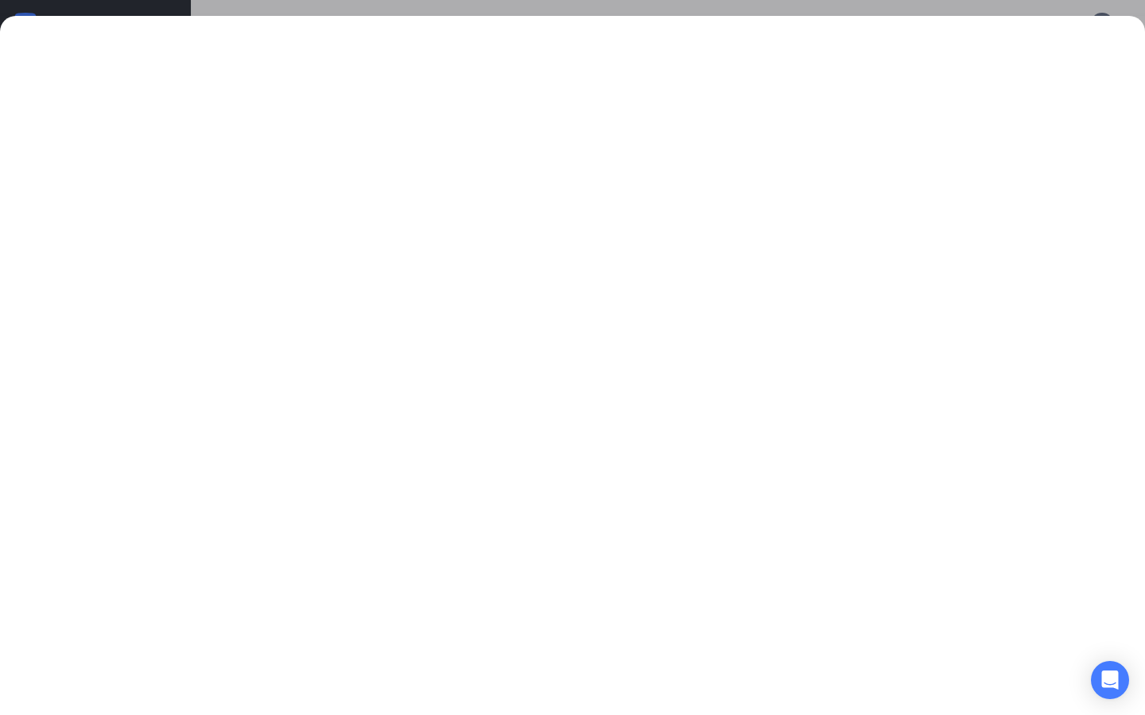
scroll to position [341, 0]
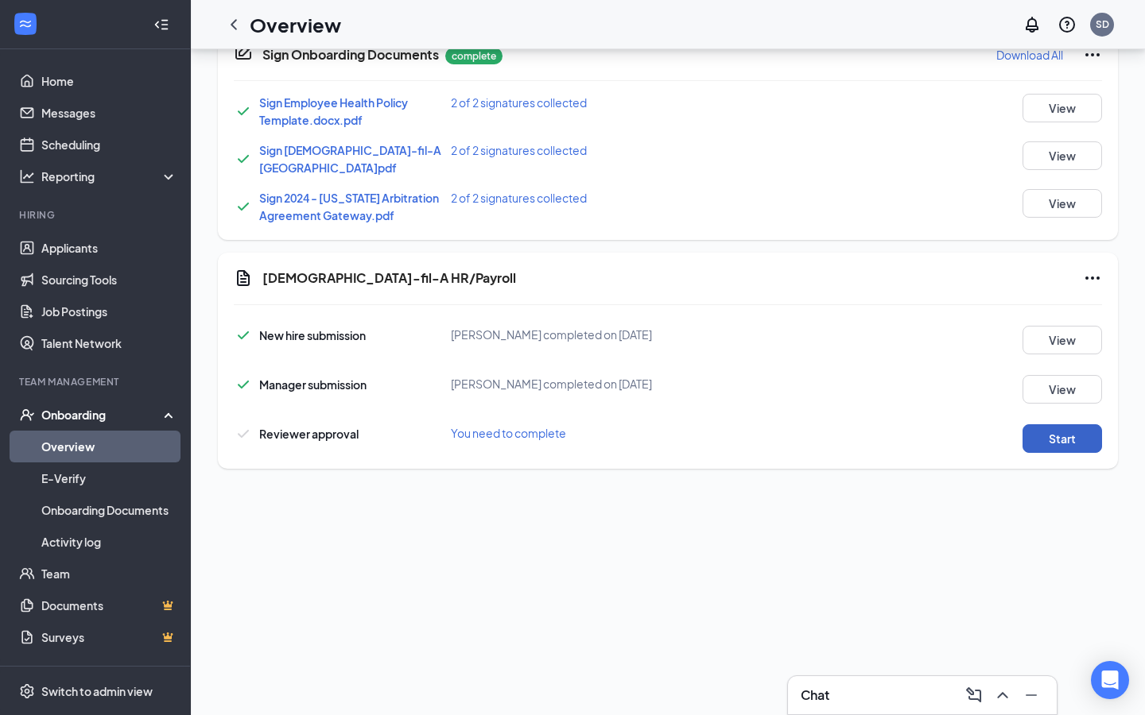
click at [1064, 425] on button "Start" at bounding box center [1061, 439] width 79 height 29
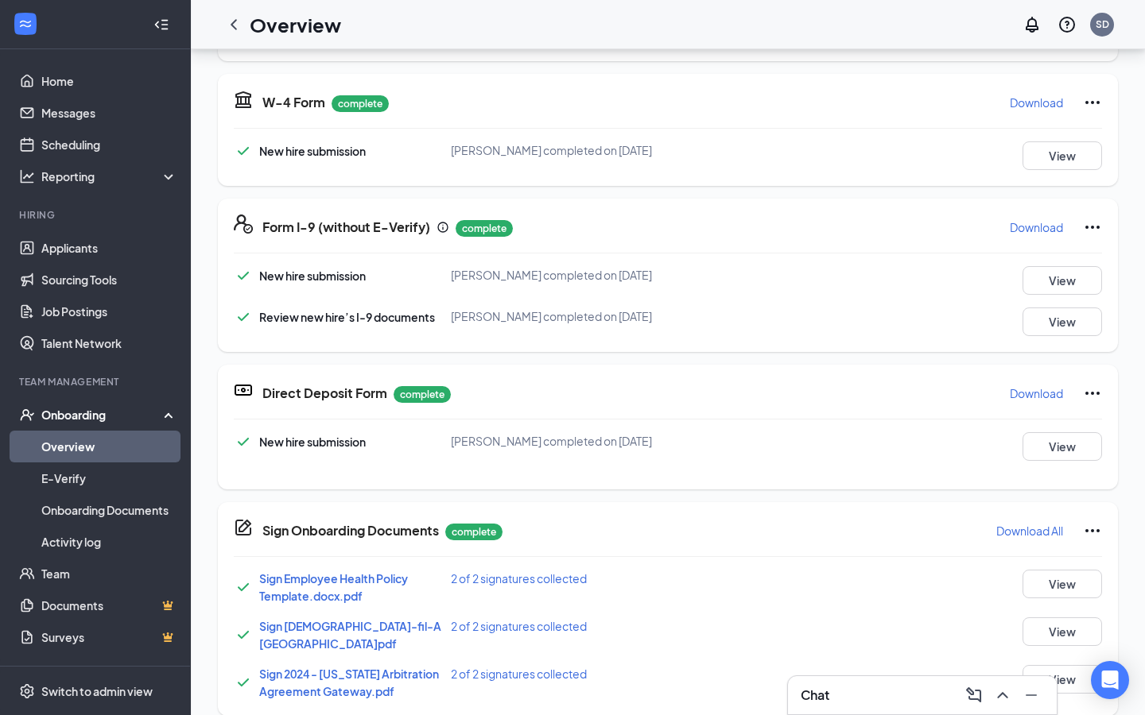
scroll to position [0, 0]
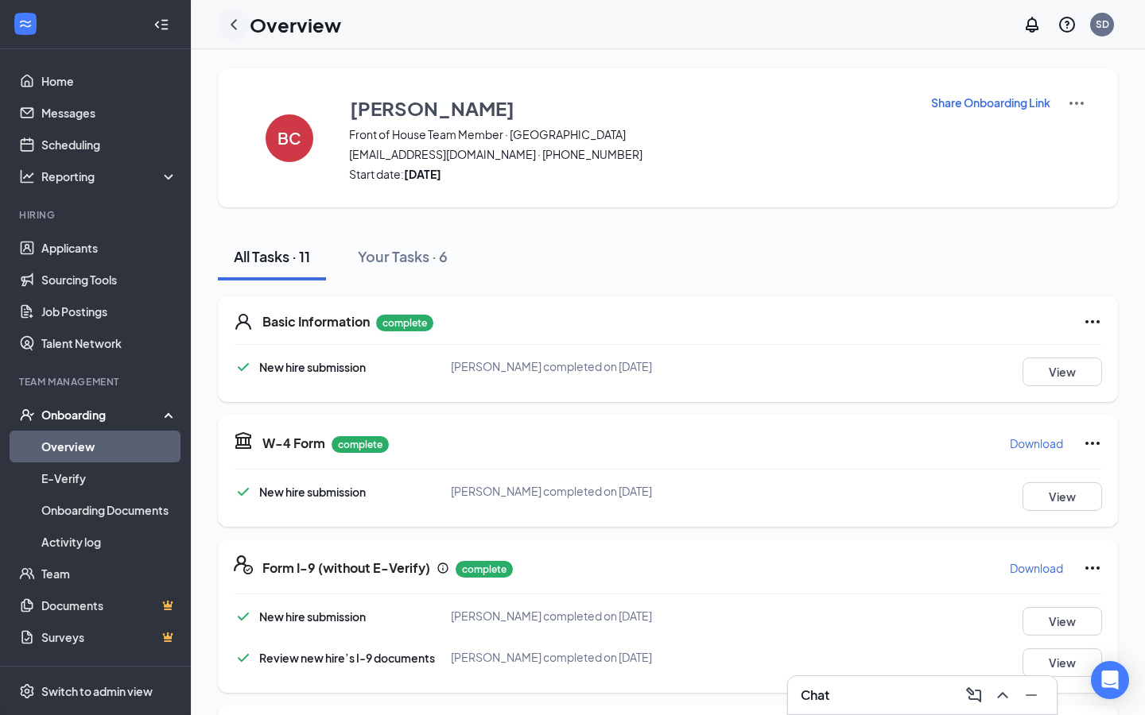
click at [236, 24] on icon "ChevronLeft" at bounding box center [233, 24] width 19 height 19
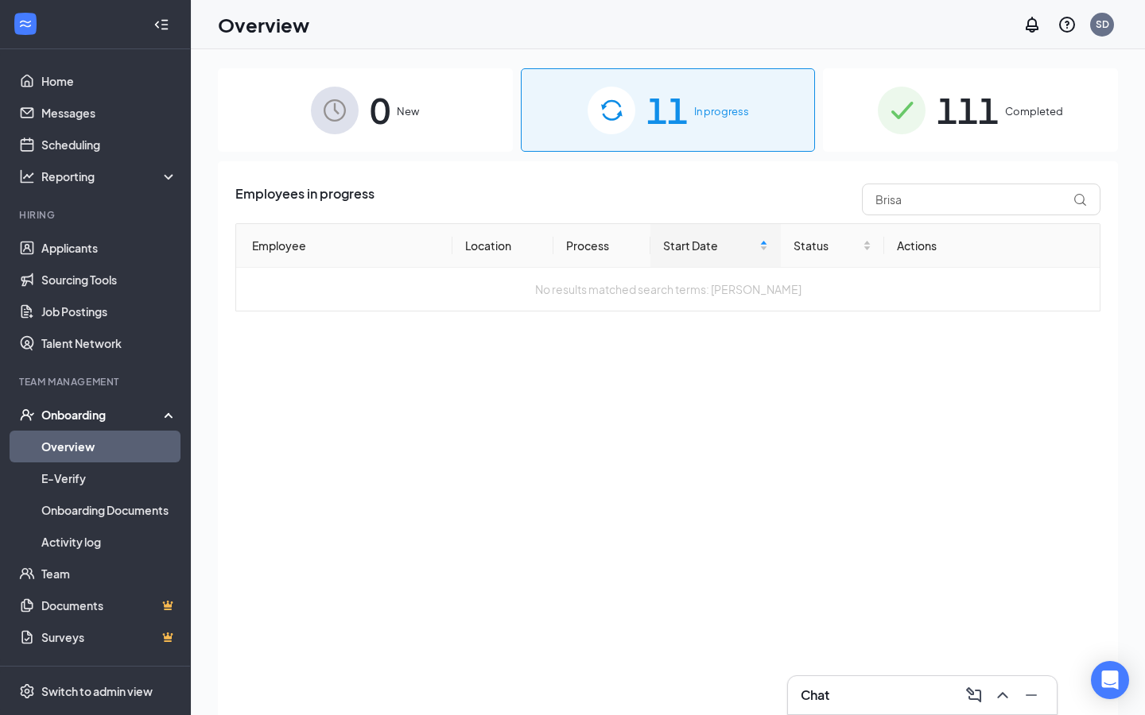
click at [939, 123] on span "111" at bounding box center [967, 110] width 62 height 55
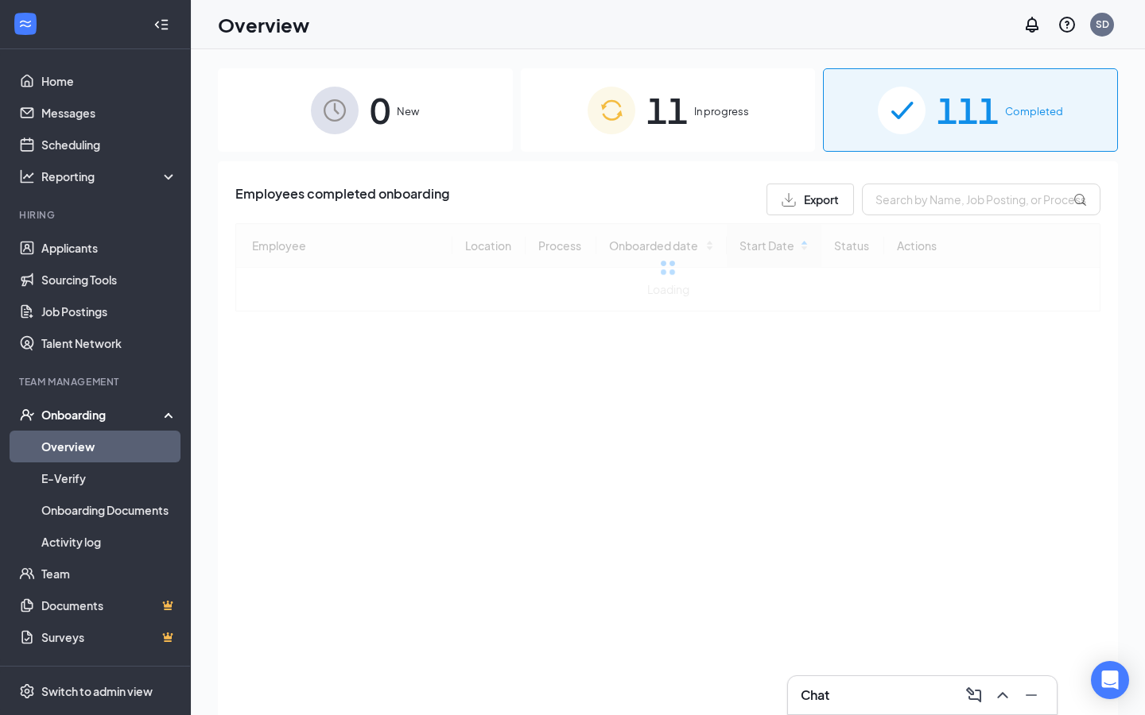
click at [725, 124] on div "11 In progress" at bounding box center [668, 109] width 295 height 83
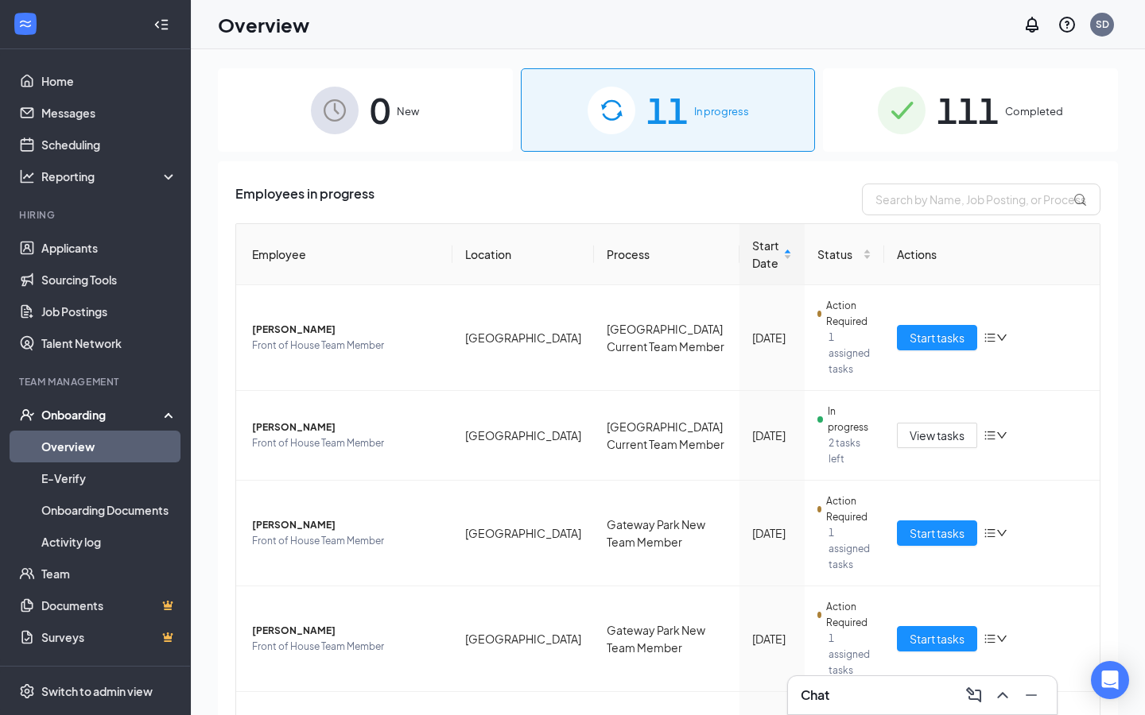
click at [915, 99] on img at bounding box center [902, 111] width 48 height 48
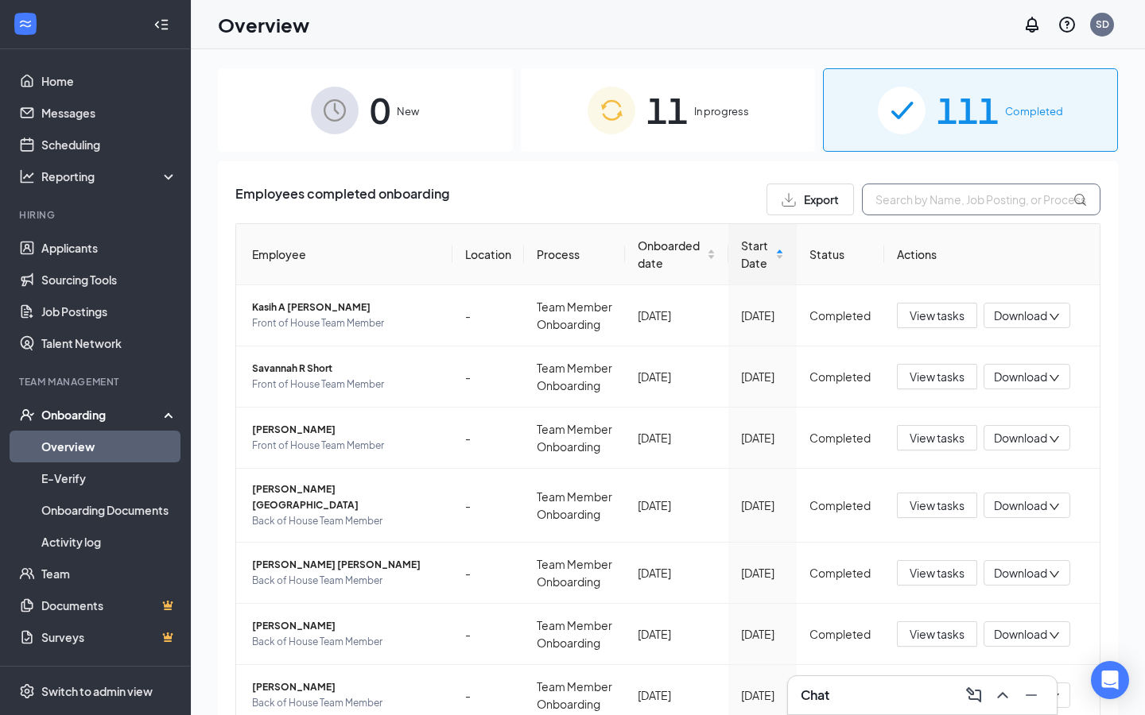
click at [909, 192] on input "text" at bounding box center [981, 200] width 238 height 32
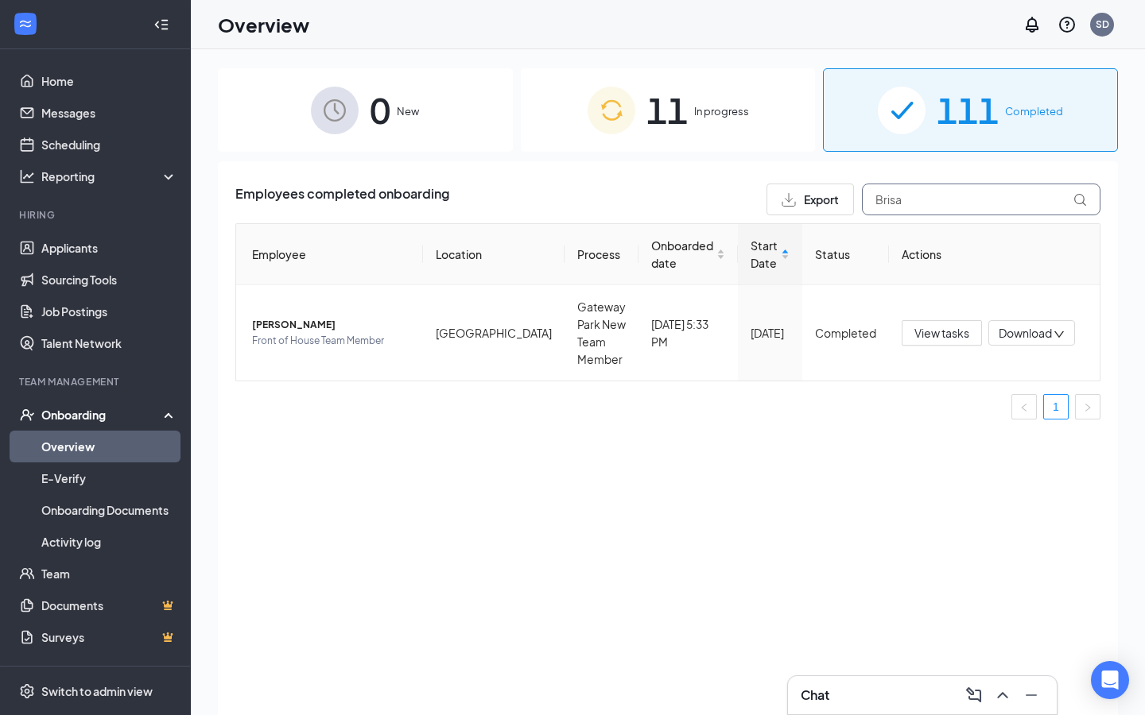
type input "Brisa"
click at [590, 162] on div "Employees completed onboarding Export Brisa Employee Location Process Onboarded…" at bounding box center [668, 458] width 900 height 594
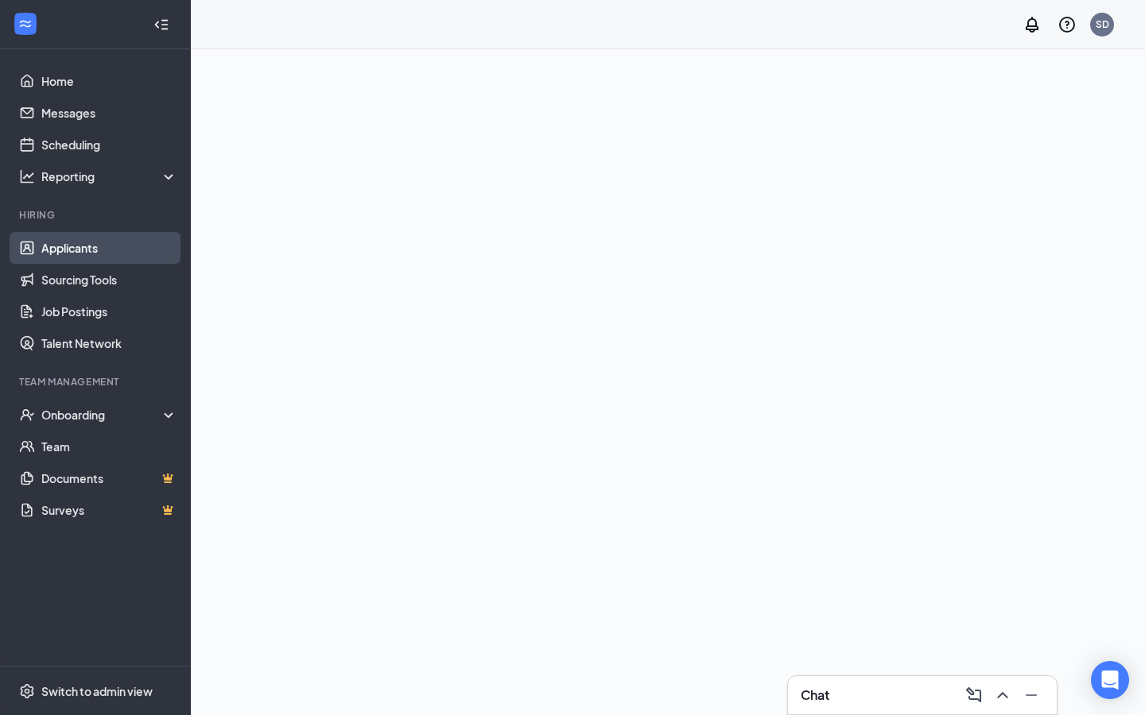
click at [93, 246] on link "Applicants" at bounding box center [109, 248] width 136 height 32
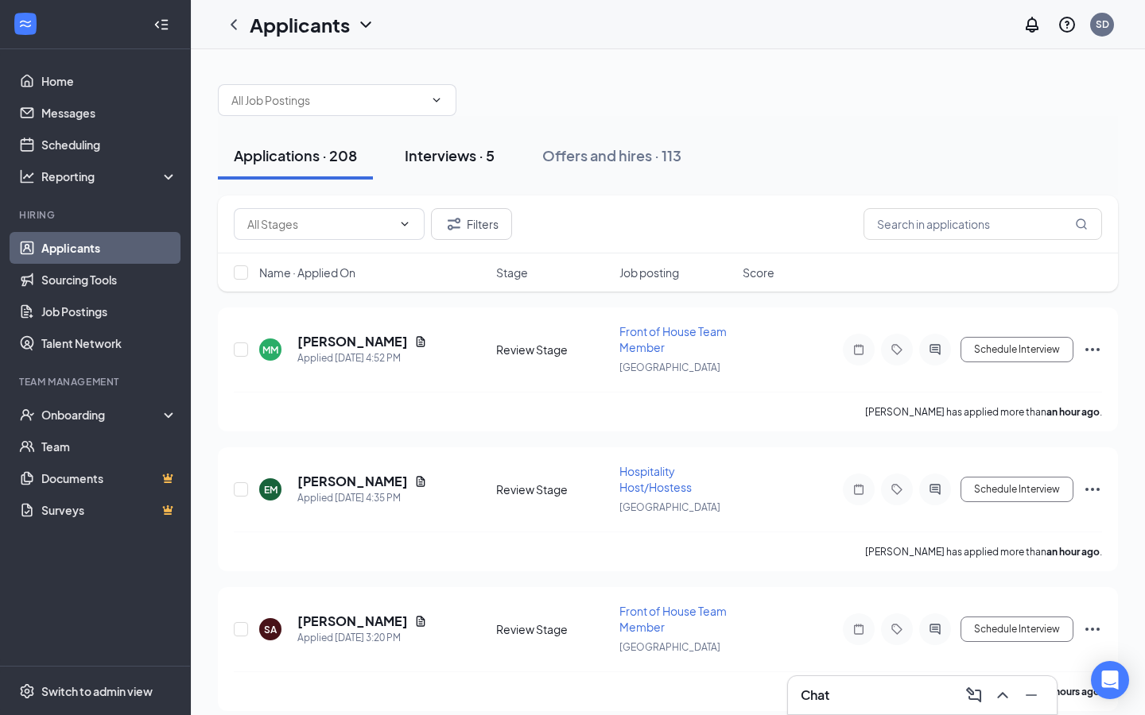
click at [467, 154] on div "Interviews · 5" at bounding box center [450, 155] width 90 height 20
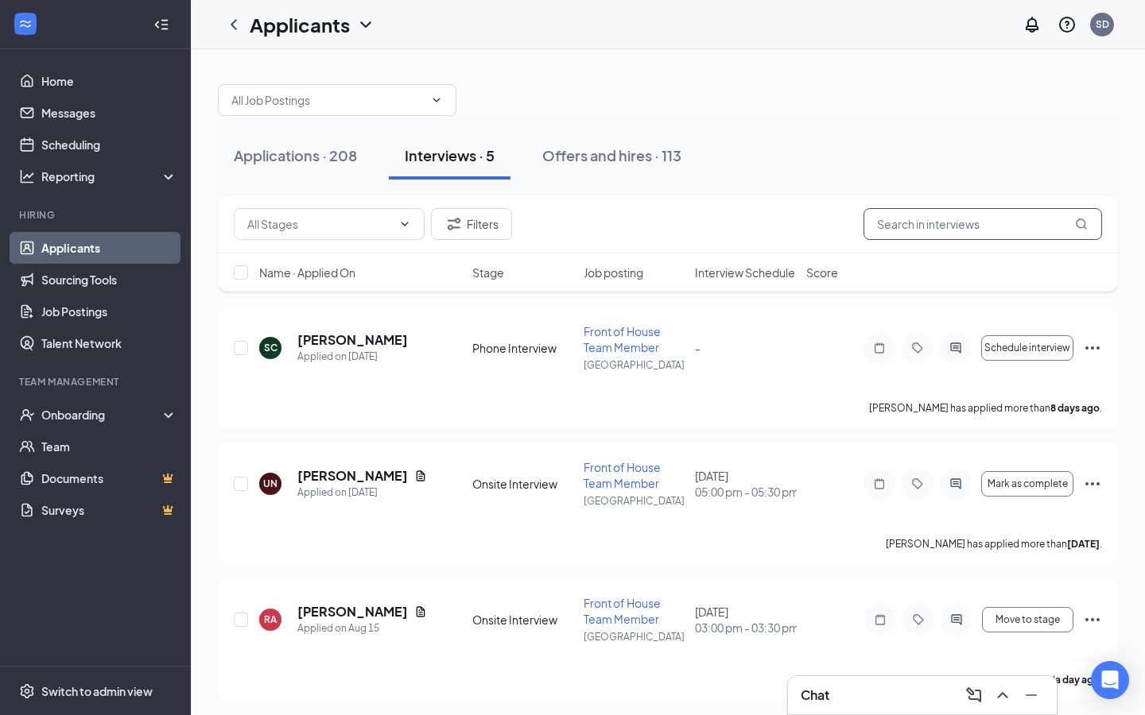
click at [888, 219] on input "text" at bounding box center [982, 224] width 238 height 32
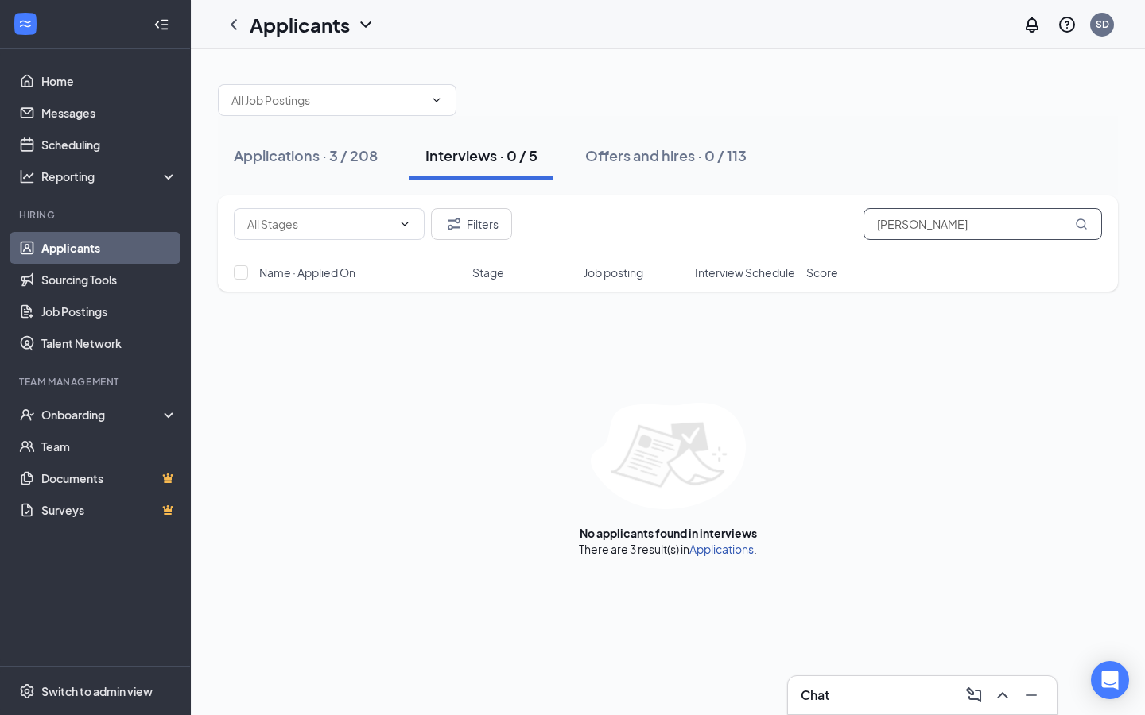
type input "[PERSON_NAME]"
click at [724, 545] on link "Applications" at bounding box center [721, 549] width 64 height 14
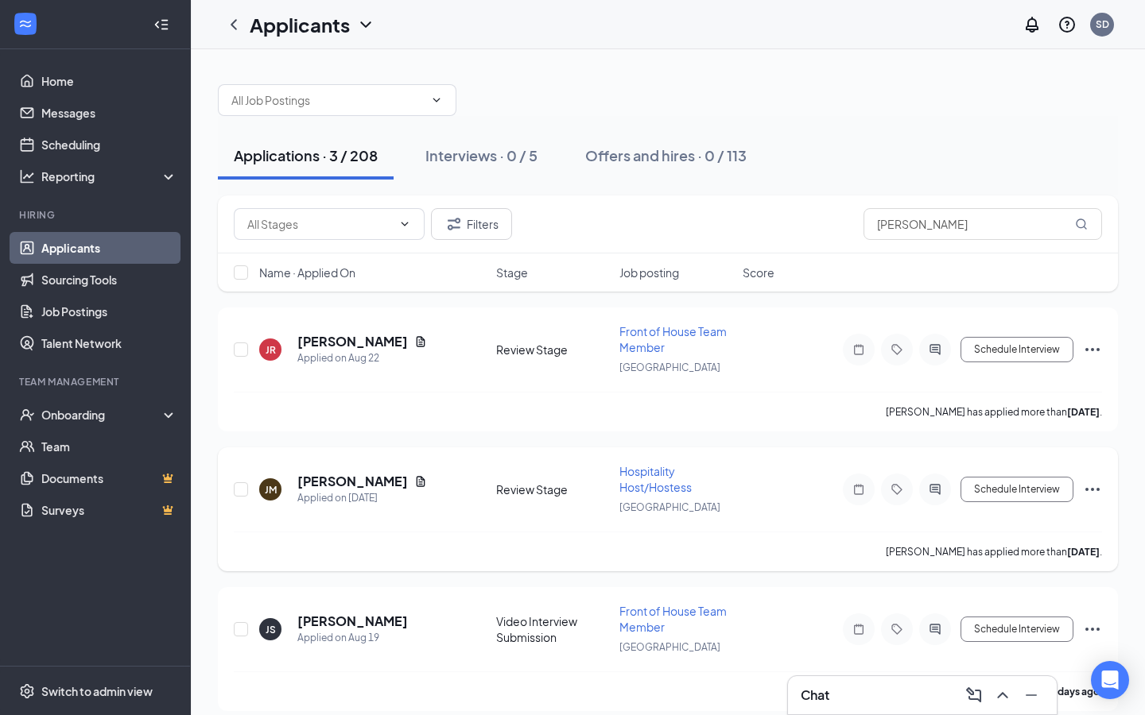
scroll to position [11, 0]
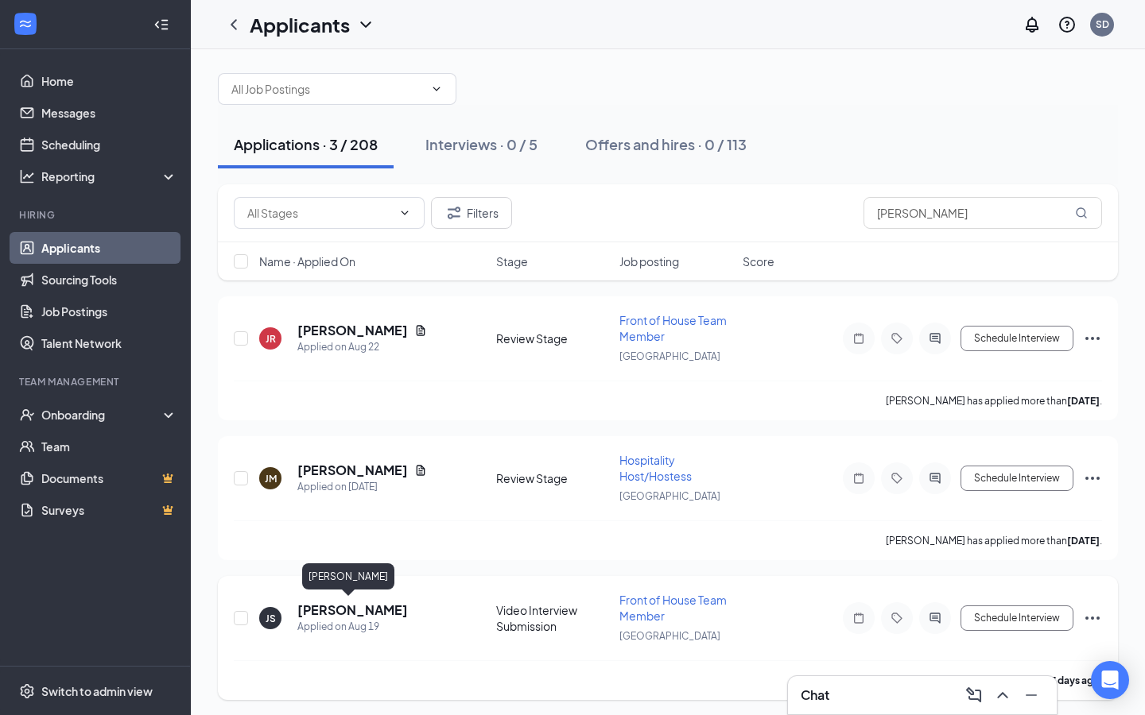
click at [353, 607] on h5 "[PERSON_NAME]" at bounding box center [352, 610] width 111 height 17
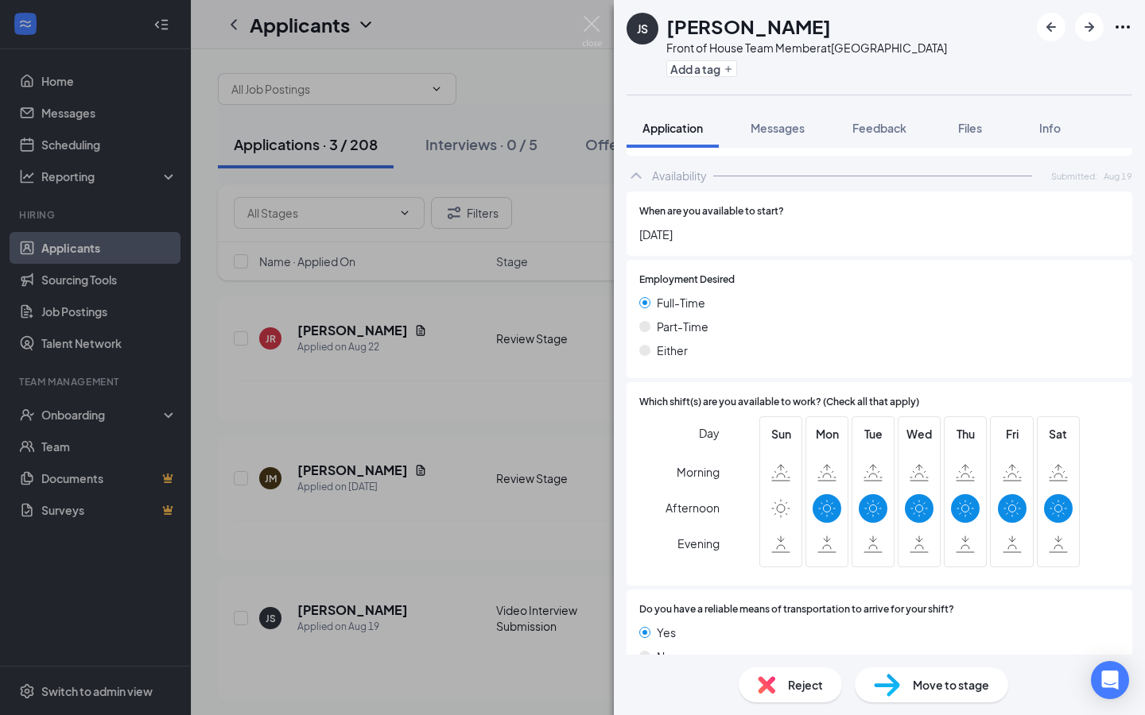
scroll to position [1160, 0]
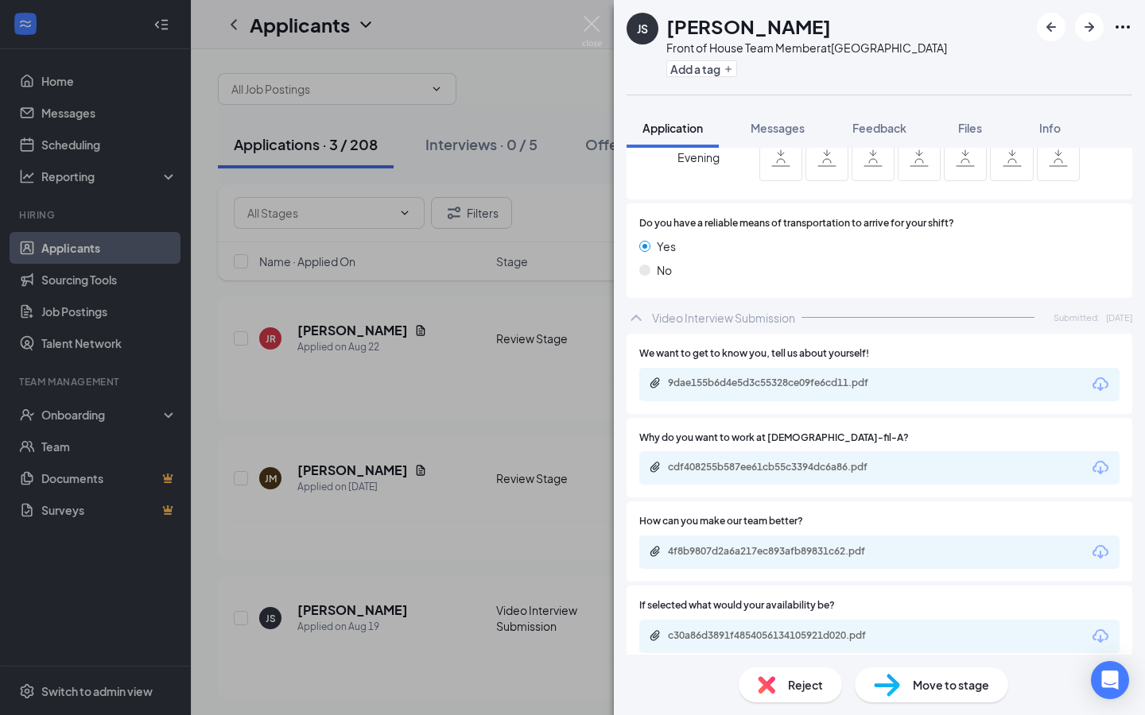
click at [836, 377] on div "9dae155b6d4e5d3c55328ce09fe6cd11.pdf" at bounding box center [778, 384] width 258 height 15
click at [925, 668] on div "Move to stage" at bounding box center [931, 685] width 153 height 35
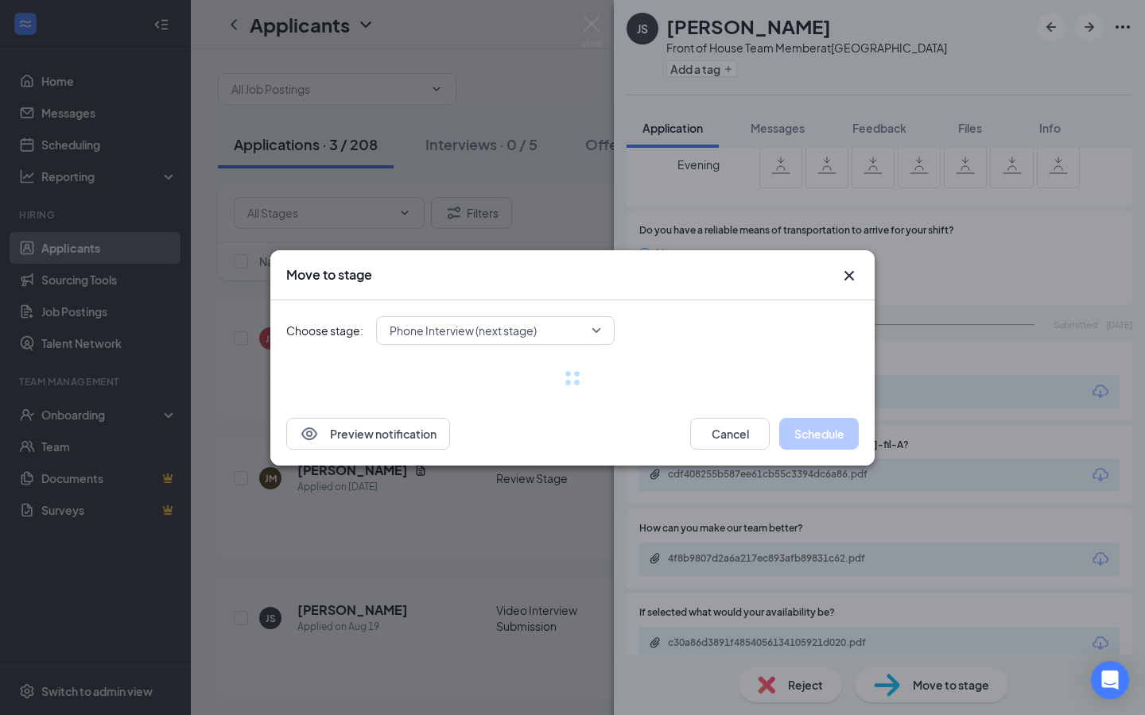
click at [800, 370] on div at bounding box center [572, 378] width 572 height 16
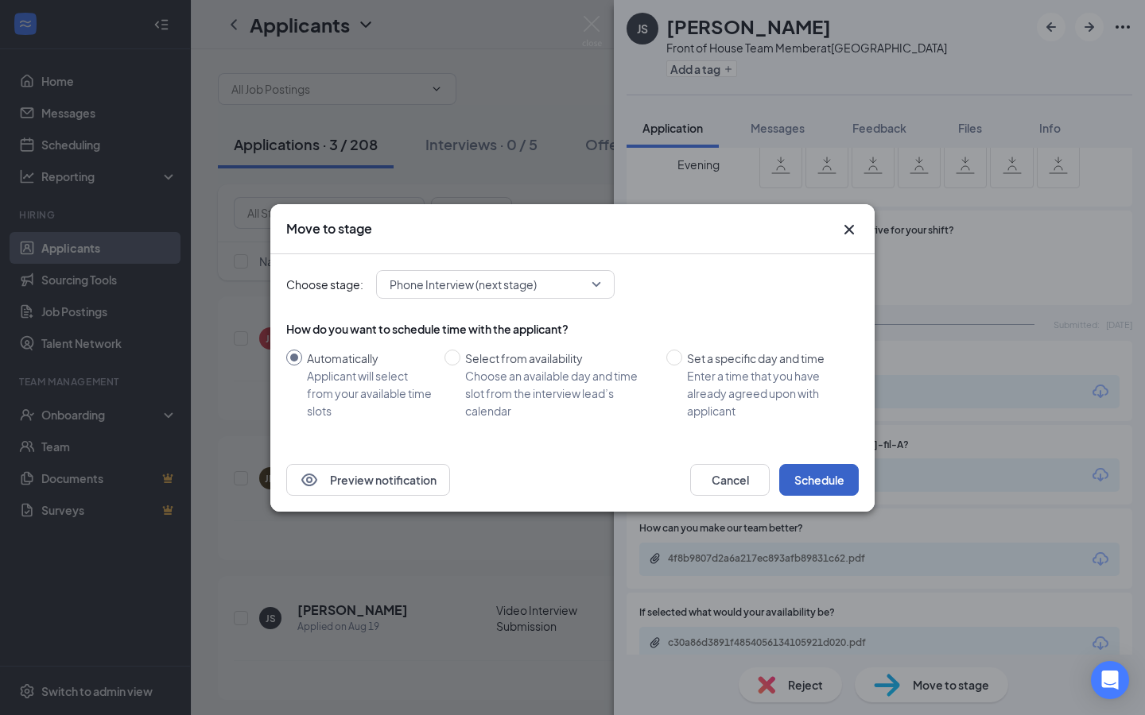
click at [824, 490] on button "Schedule" at bounding box center [818, 480] width 79 height 32
